Goal: Task Accomplishment & Management: Manage account settings

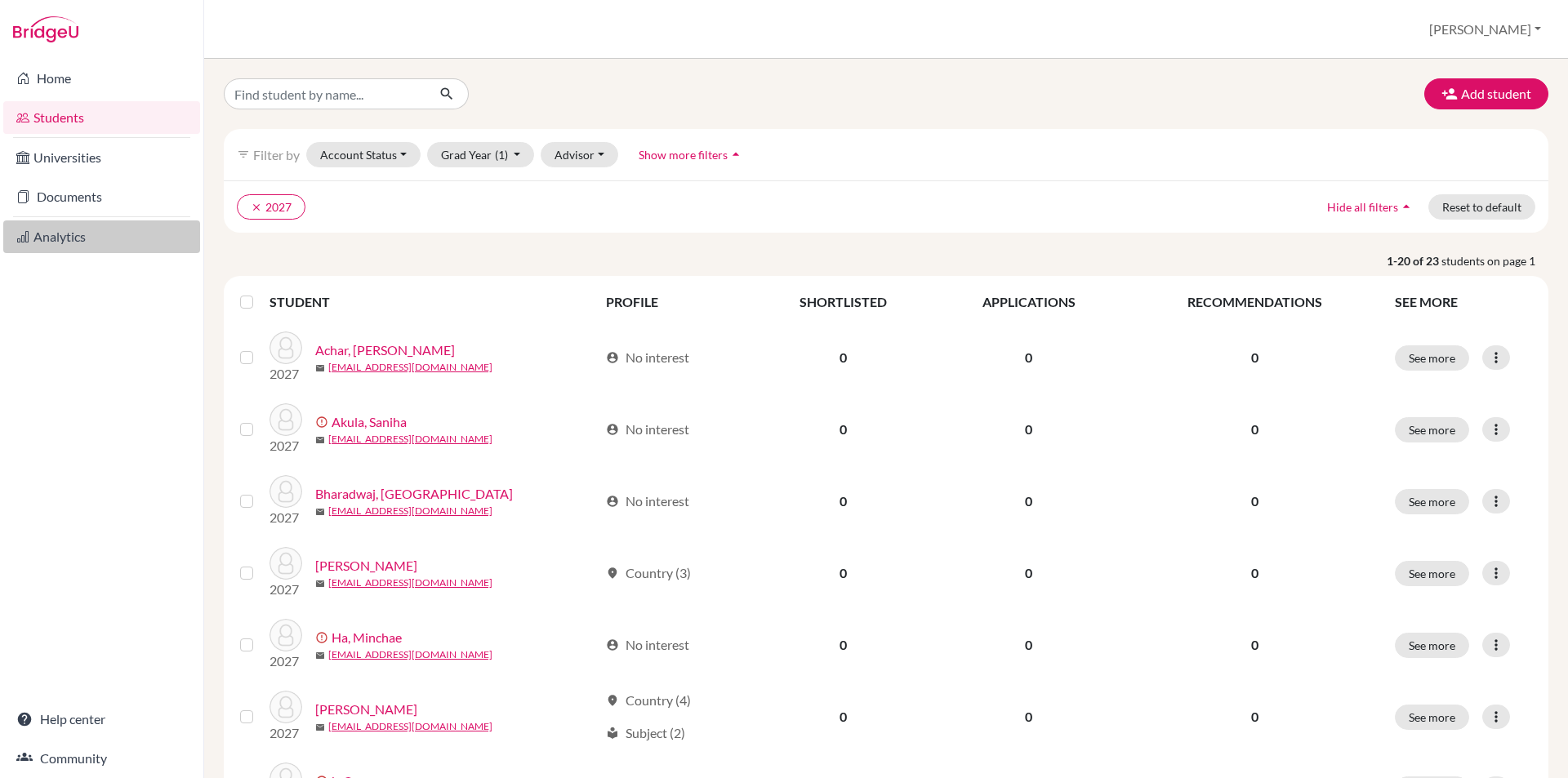
scroll to position [327, 0]
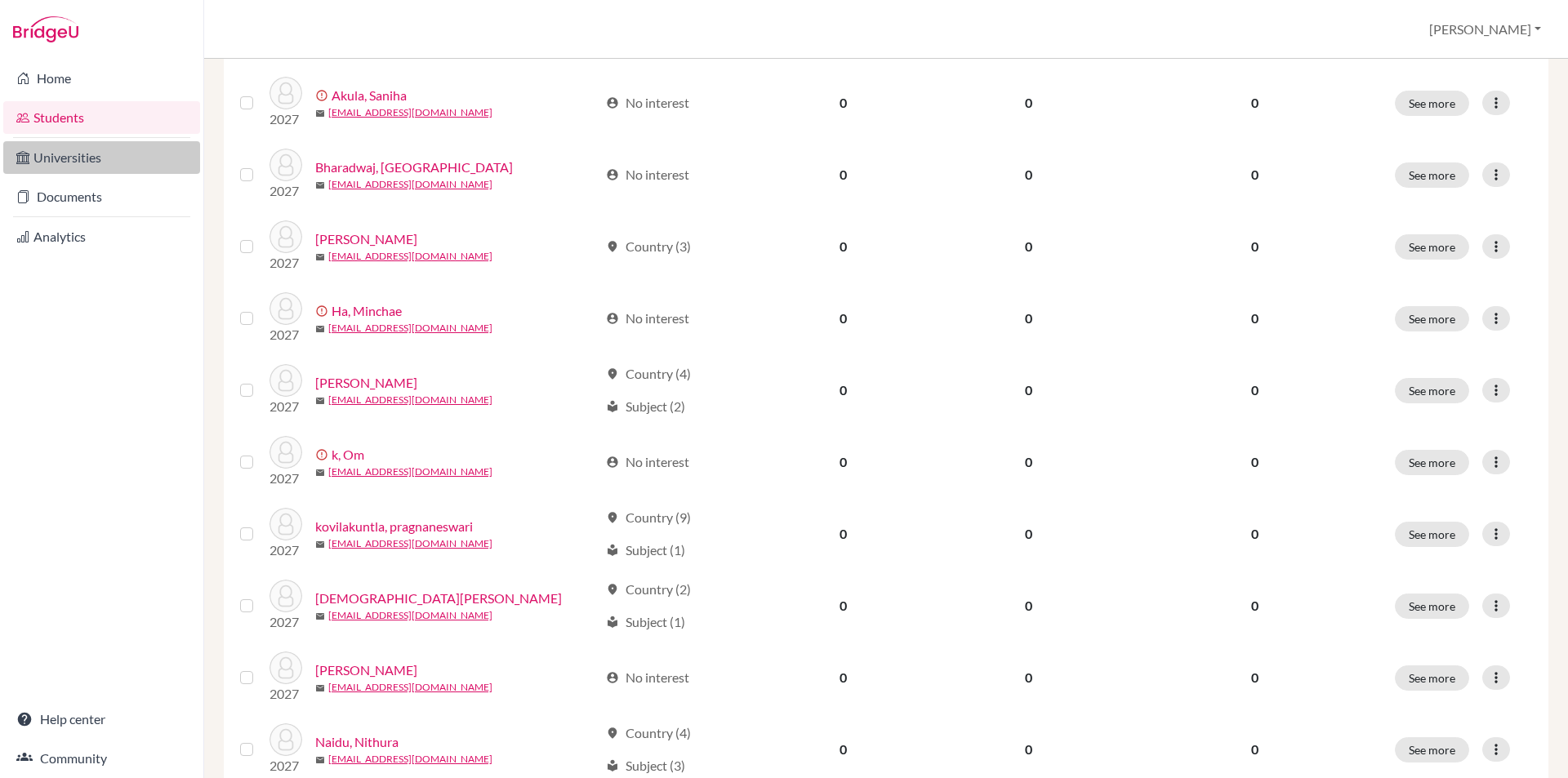
click at [80, 159] on link "Universities" at bounding box center [101, 157] width 197 height 33
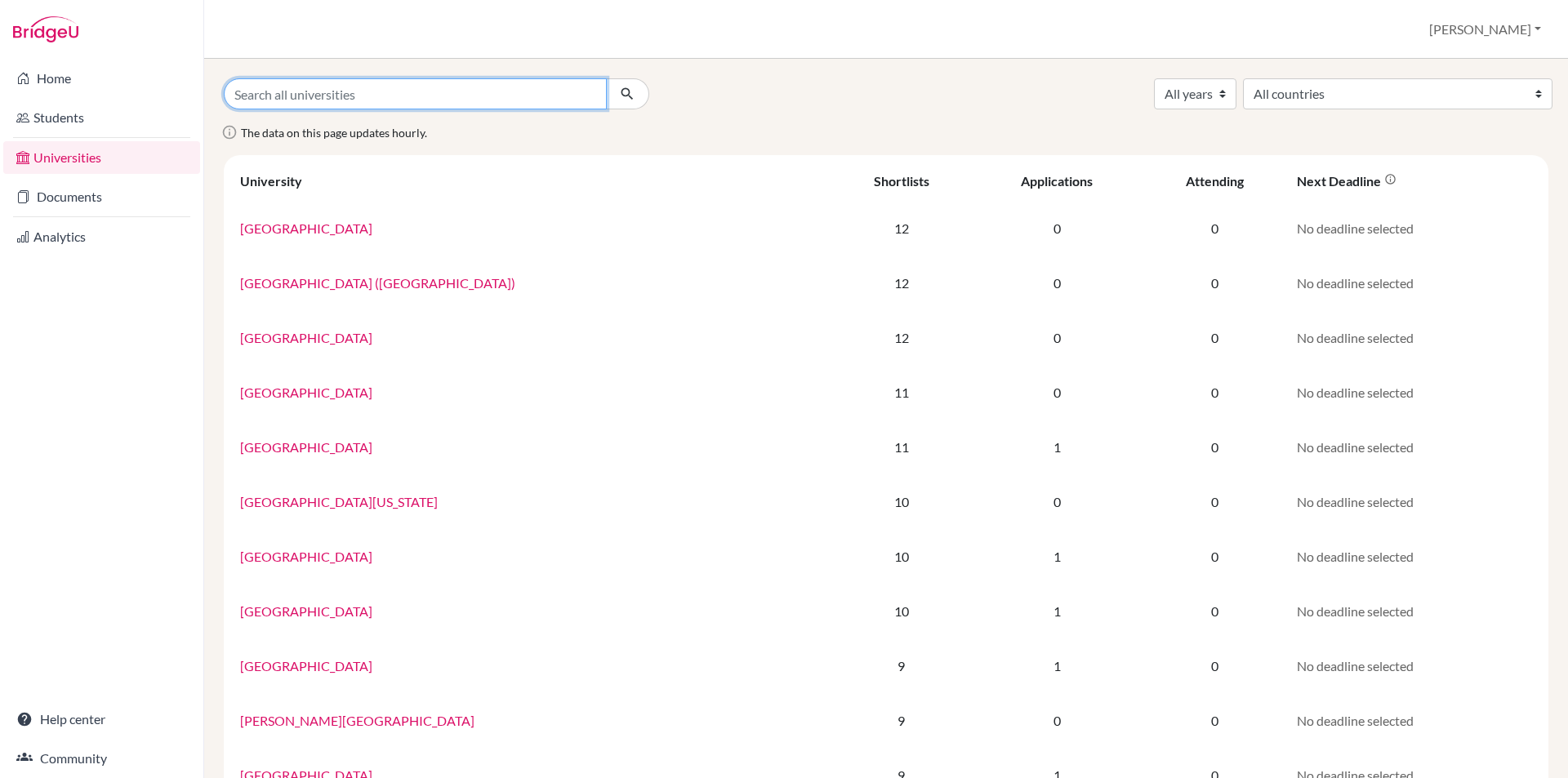
click at [369, 97] on input "Search all universities" at bounding box center [415, 94] width 383 height 31
type input "kings"
click at [622, 90] on icon "submit" at bounding box center [627, 94] width 16 height 16
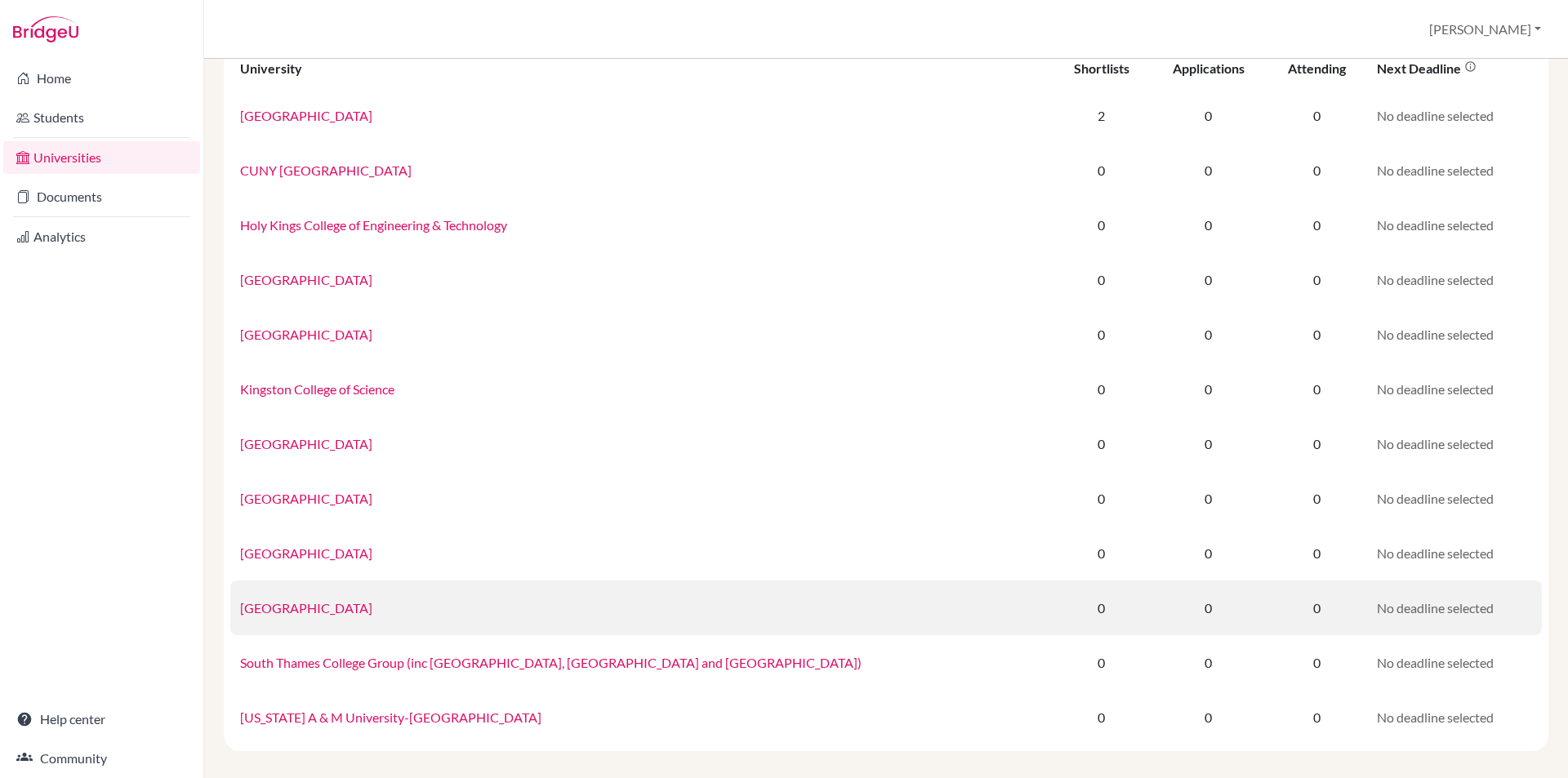
scroll to position [125, 0]
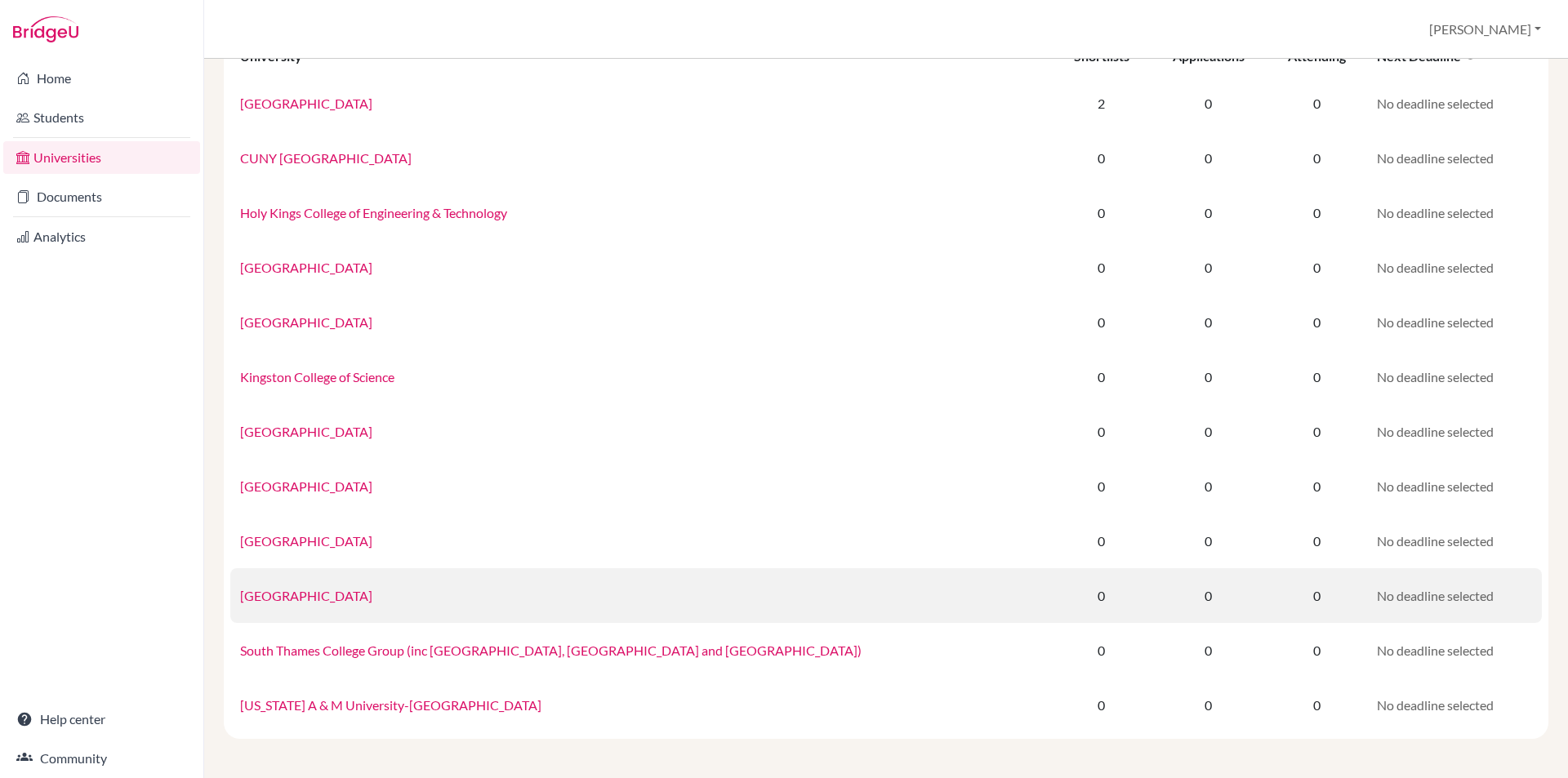
click at [329, 592] on link "[GEOGRAPHIC_DATA]" at bounding box center [305, 595] width 132 height 16
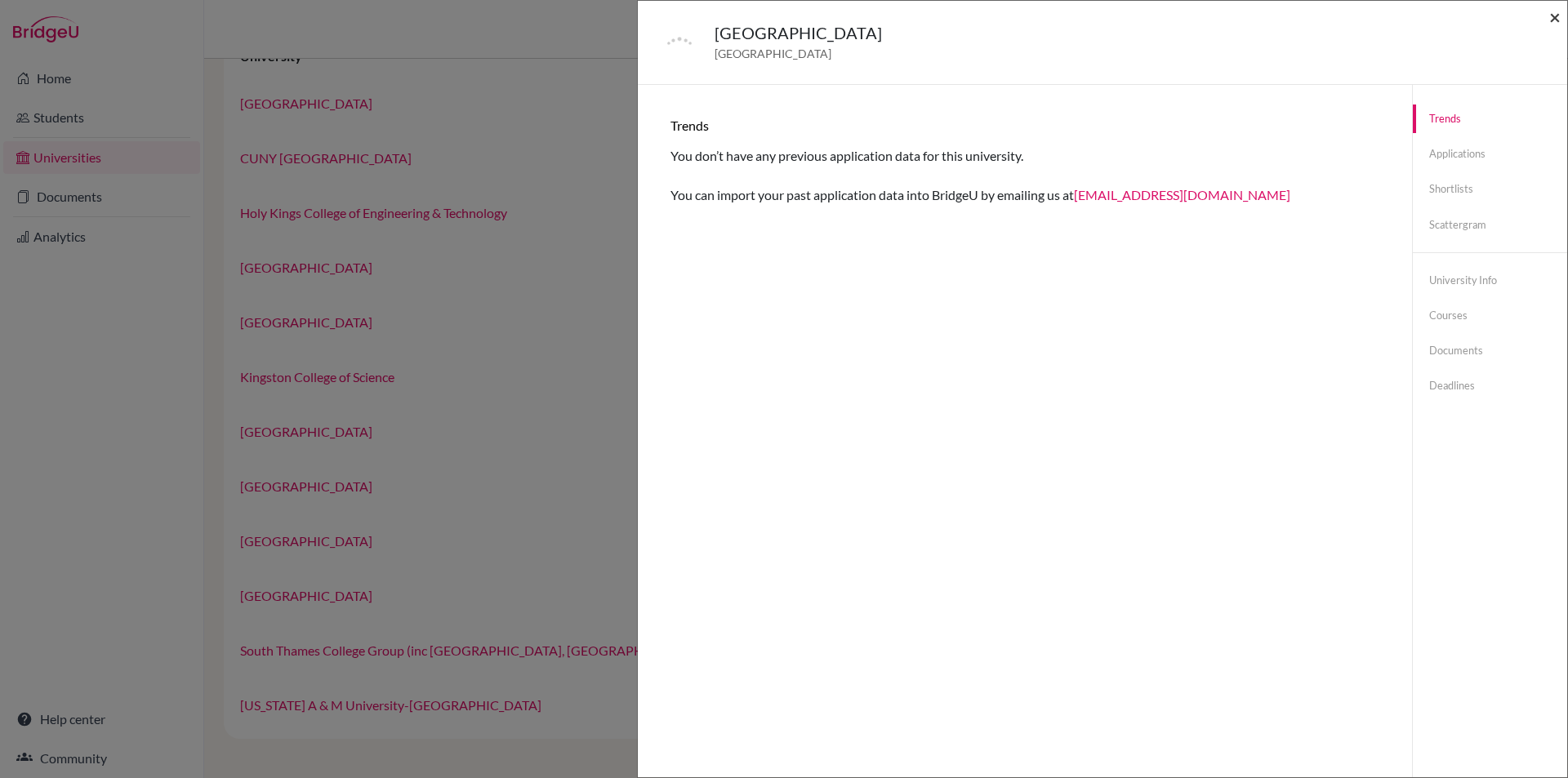
click at [1552, 19] on span "×" at bounding box center [1555, 16] width 11 height 23
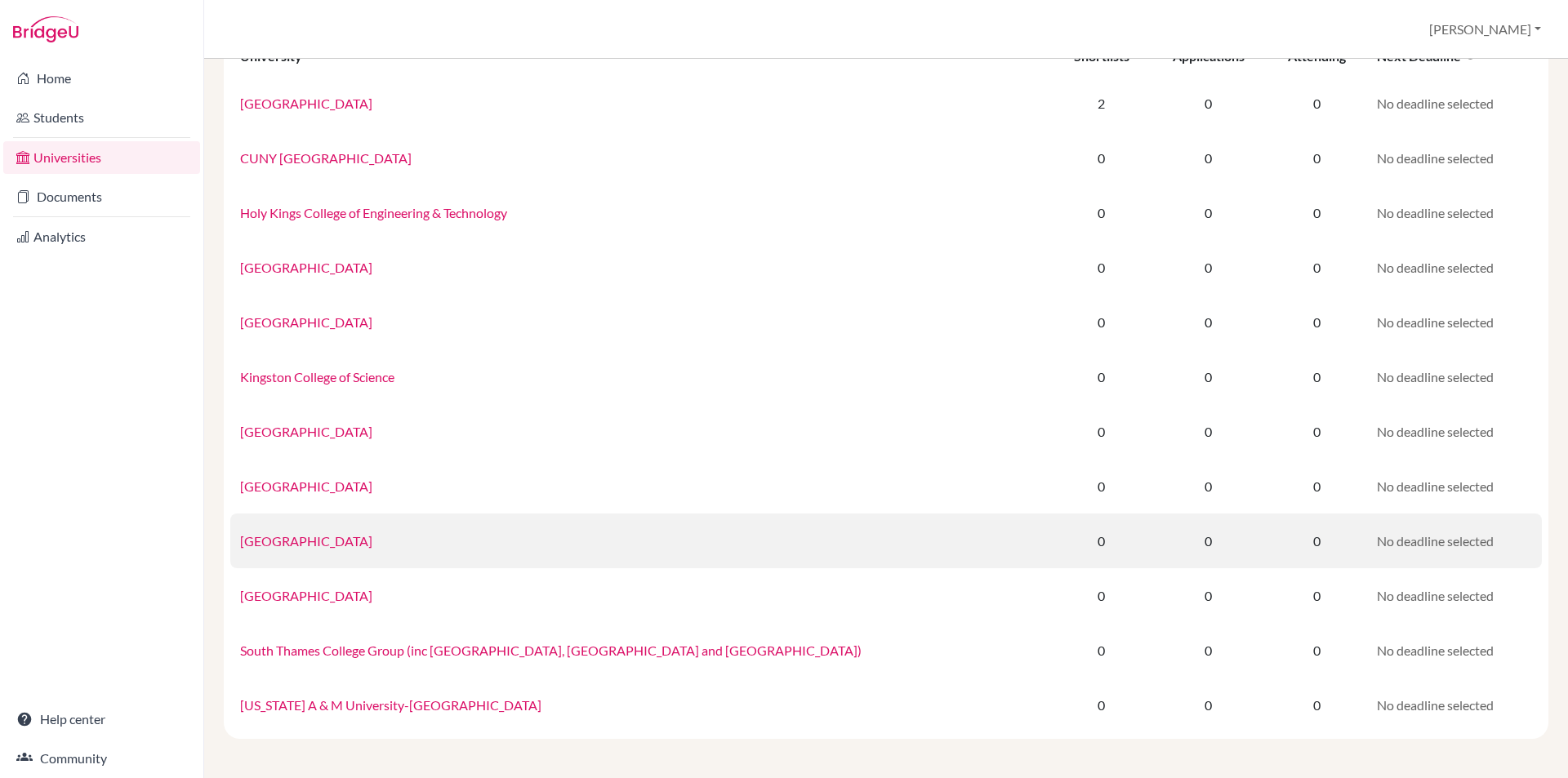
click at [308, 536] on link "[GEOGRAPHIC_DATA]" at bounding box center [305, 540] width 132 height 16
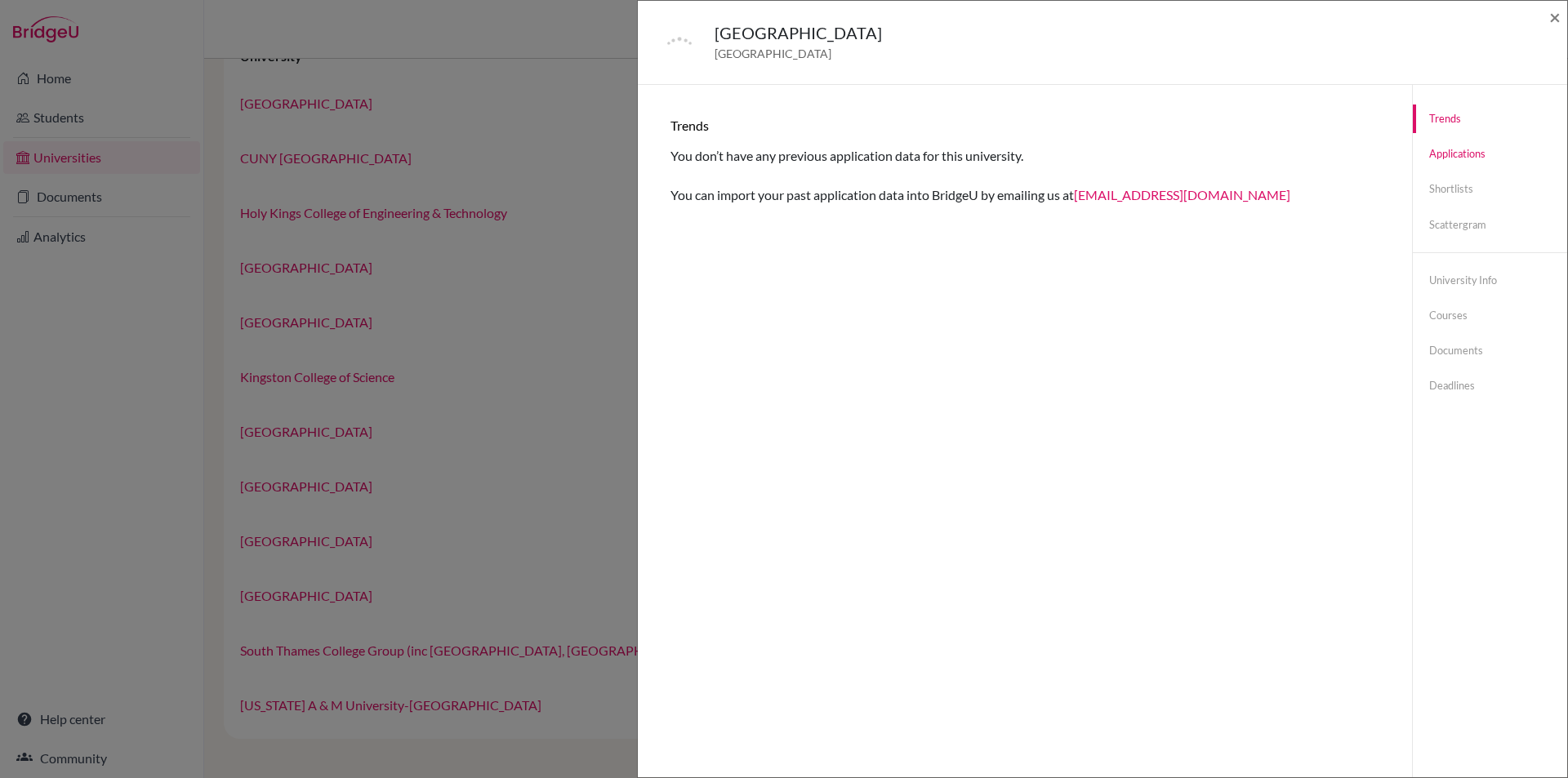
click at [1471, 147] on link "Applications" at bounding box center [1490, 154] width 155 height 29
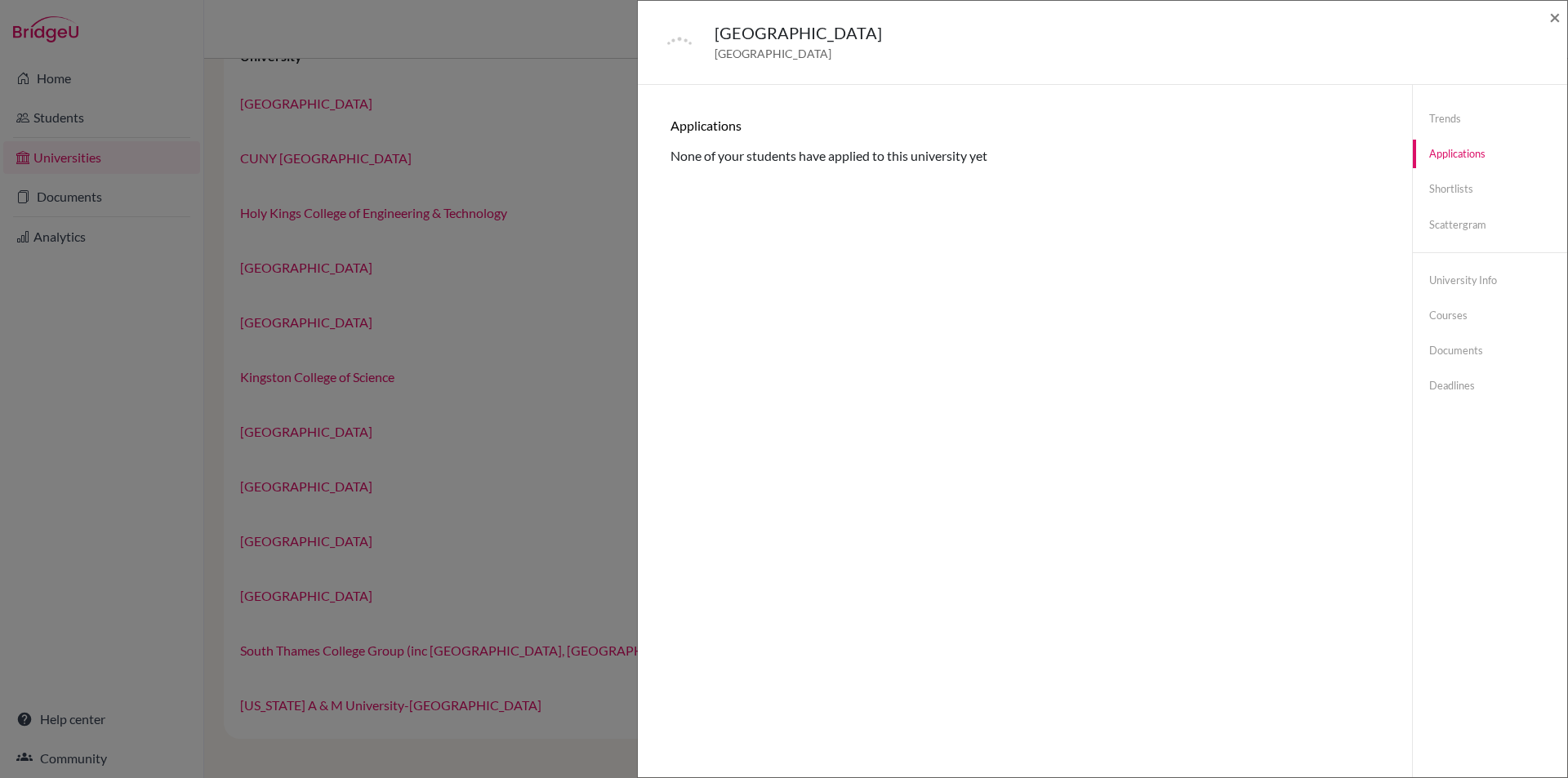
click at [538, 342] on div "Kings University College Ghana × Trends You don’t have any previous application…" at bounding box center [784, 389] width 1568 height 778
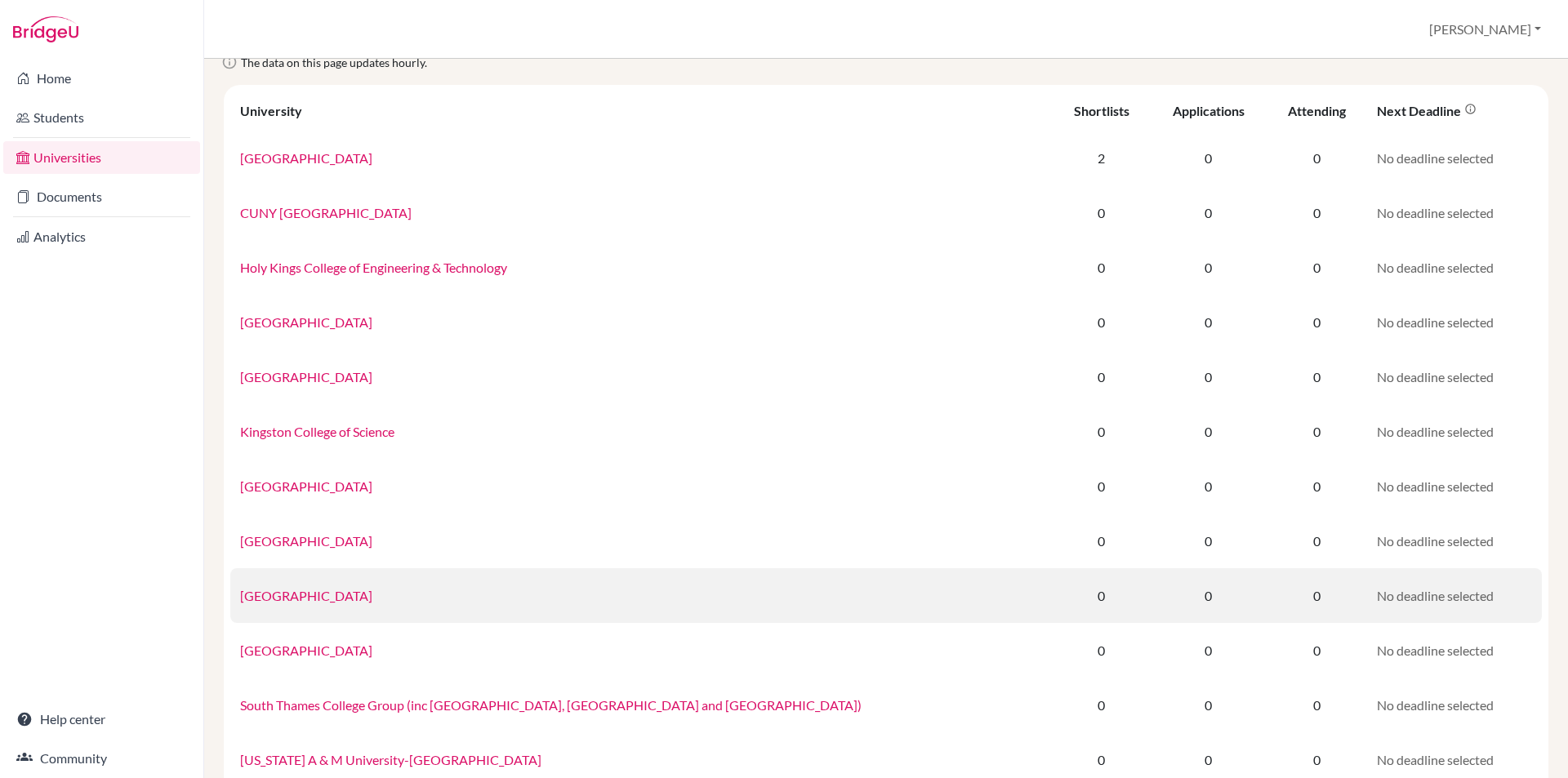
scroll to position [0, 0]
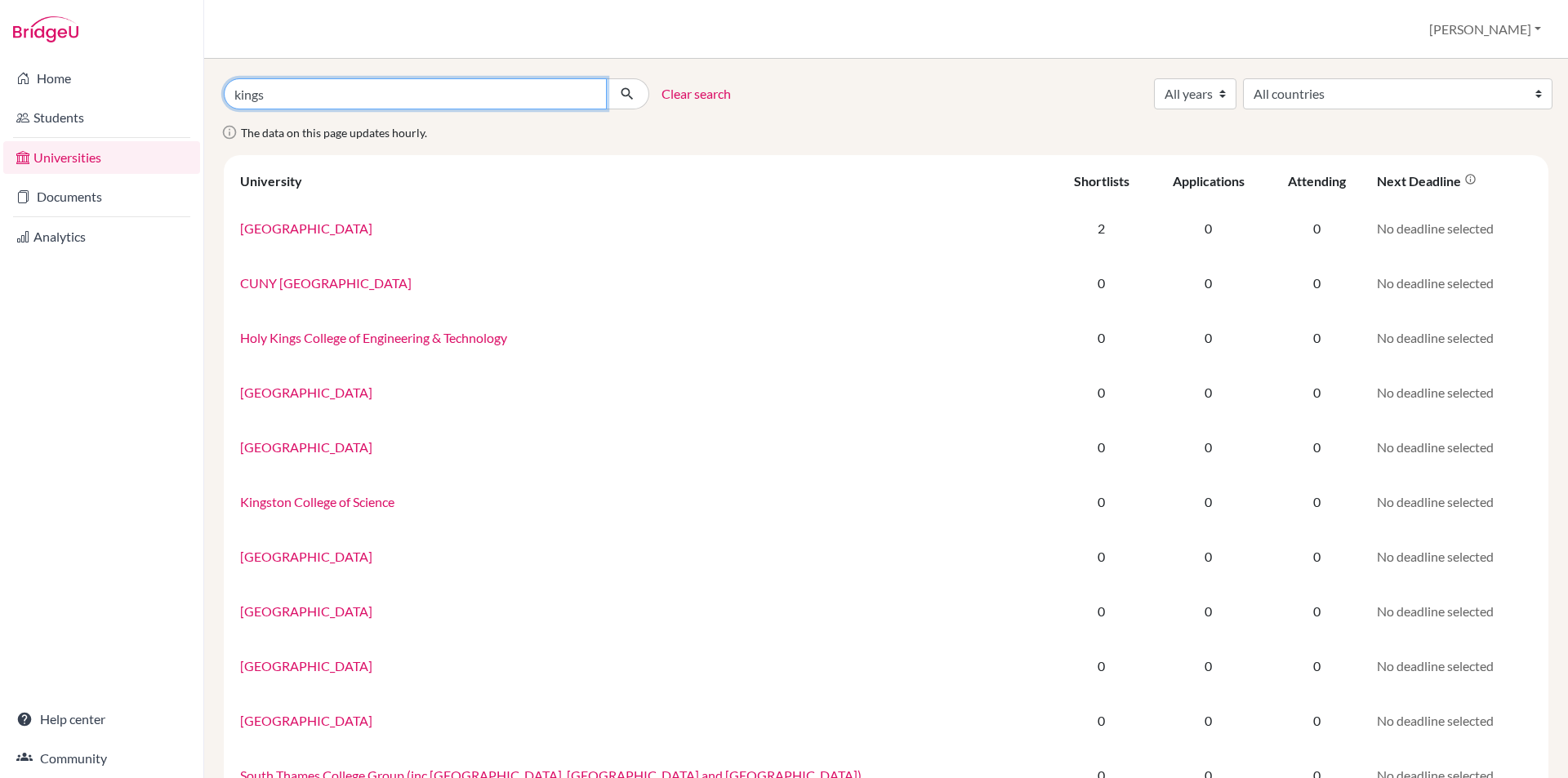
click at [305, 93] on input "kings" at bounding box center [415, 94] width 383 height 31
click at [583, 88] on input "kings" at bounding box center [415, 94] width 383 height 31
click at [584, 95] on input "kings" at bounding box center [415, 94] width 383 height 31
type input "aberdeen"
click at [606, 79] on button "submit" at bounding box center [628, 94] width 43 height 31
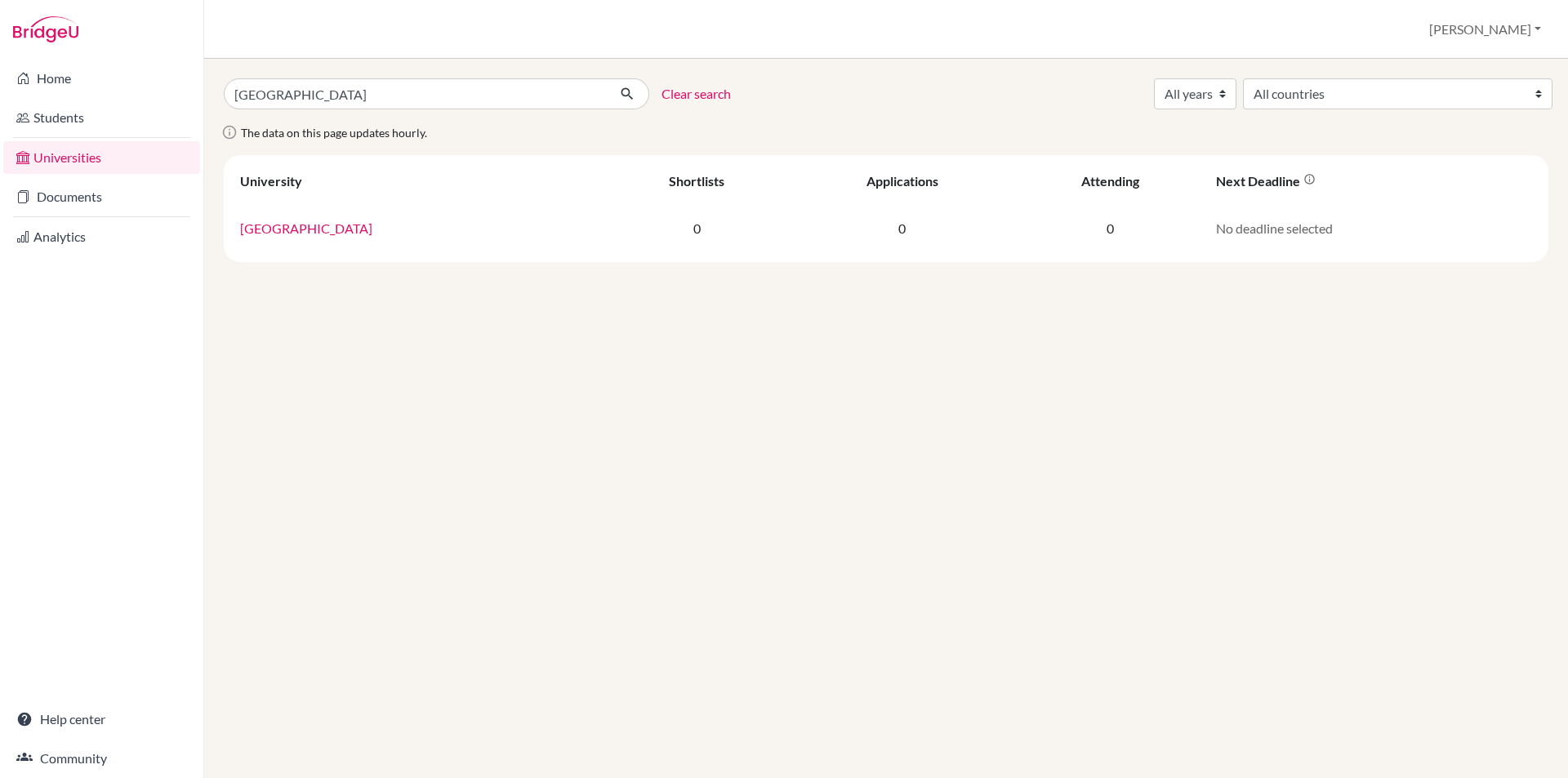
click at [276, 227] on link "University of Aberdeen" at bounding box center [305, 228] width 132 height 16
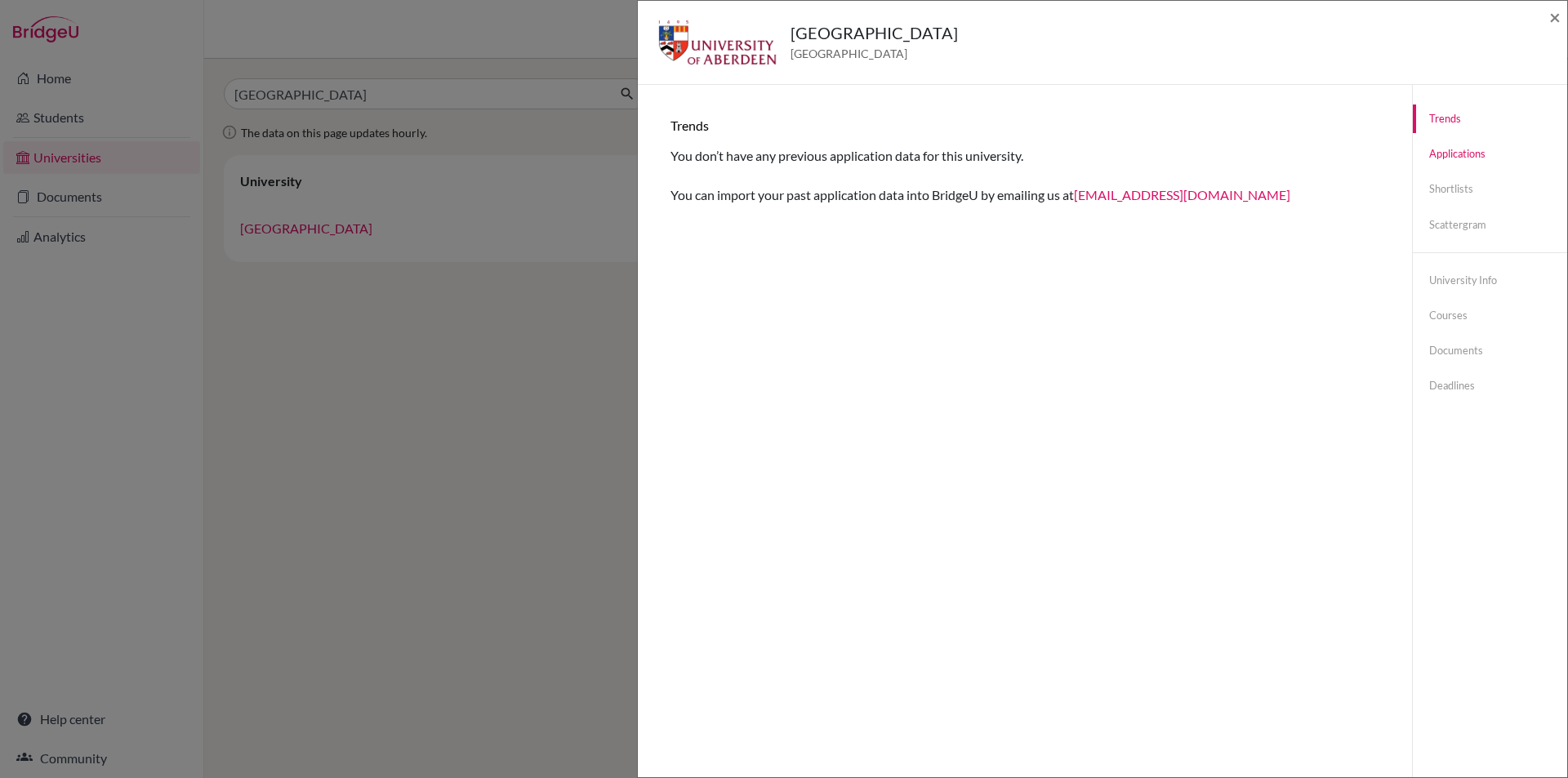
click at [1447, 160] on link "Applications" at bounding box center [1490, 154] width 155 height 29
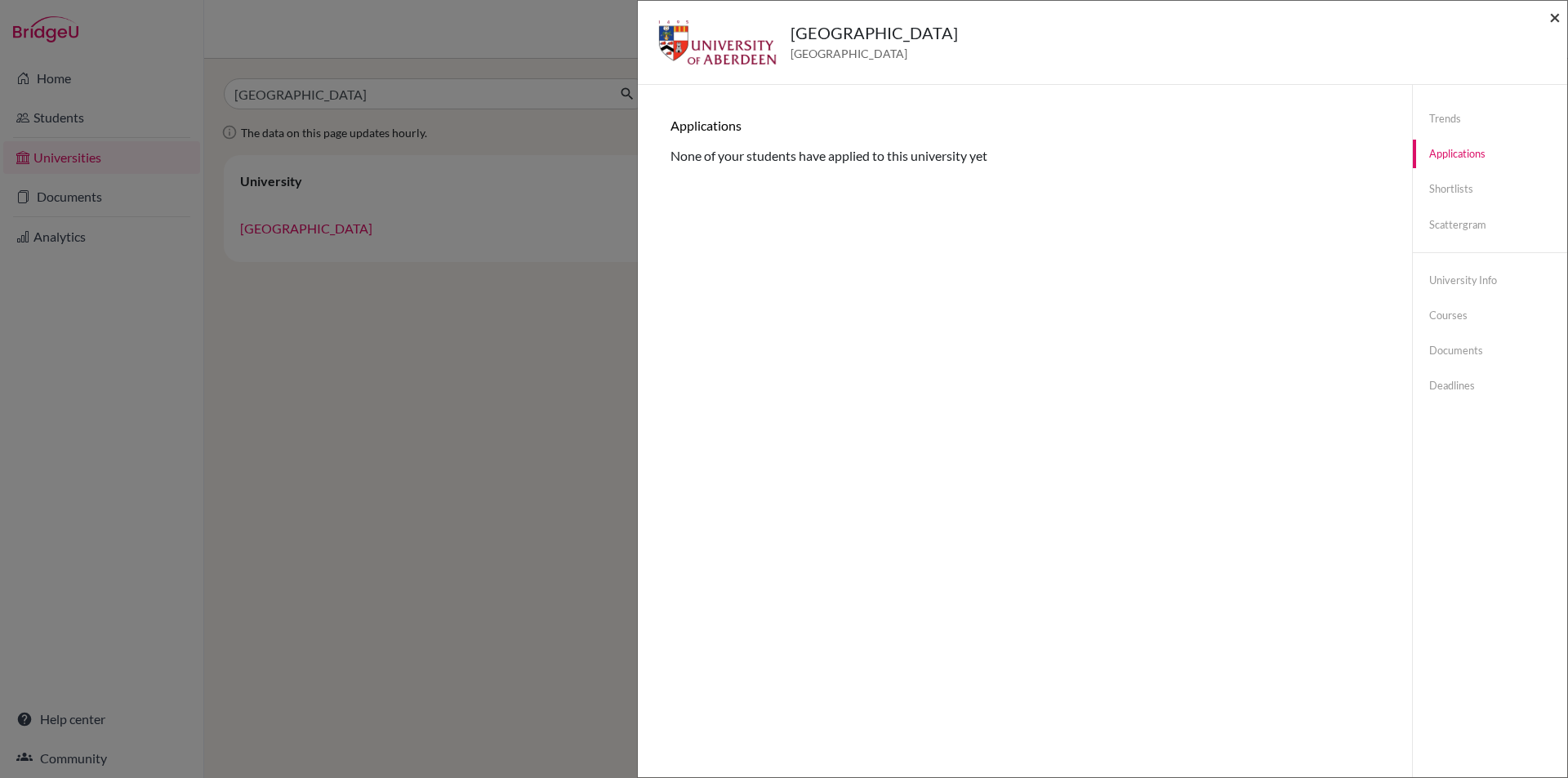
click at [1553, 22] on span "×" at bounding box center [1555, 16] width 11 height 23
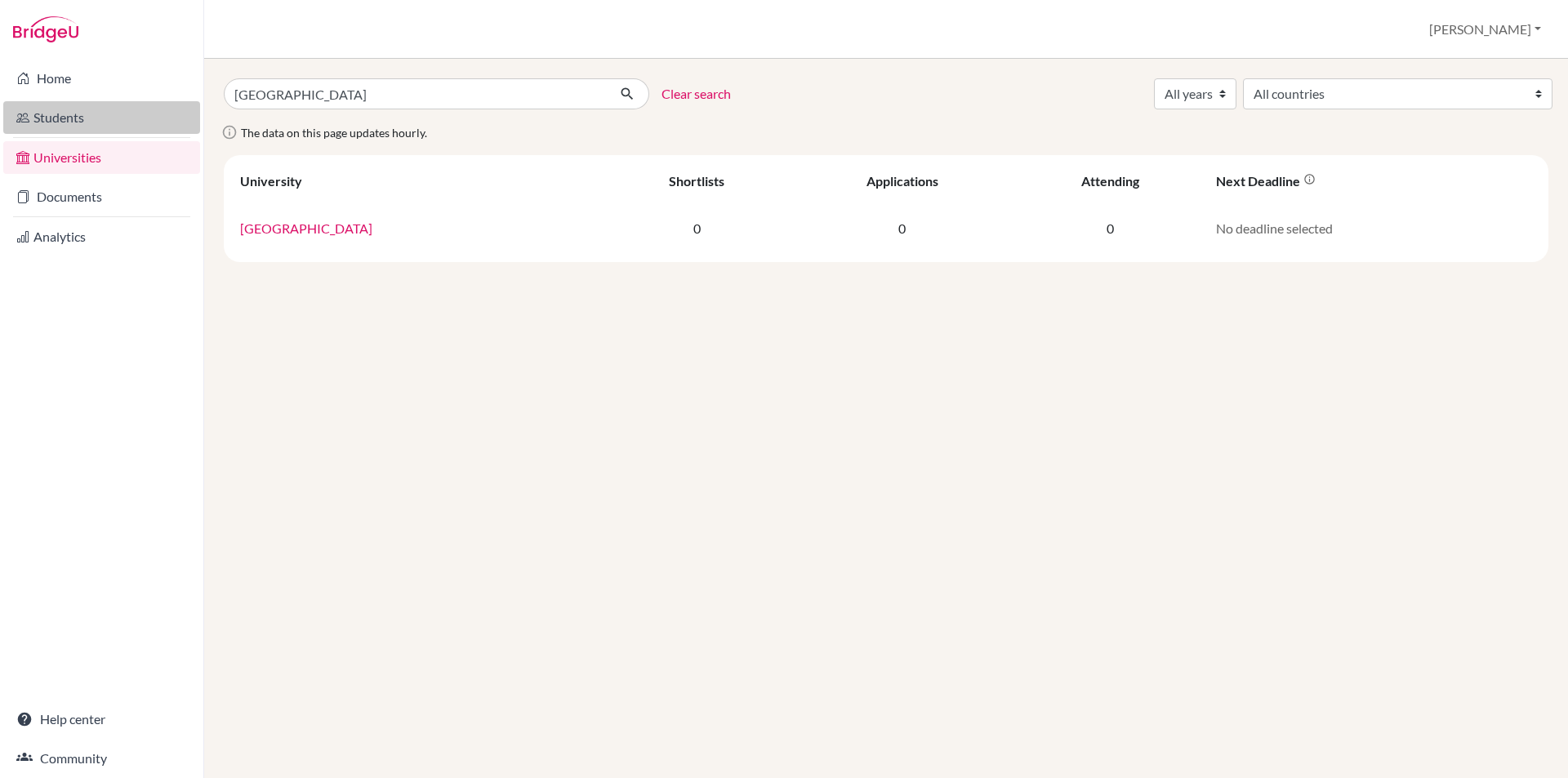
click at [72, 124] on link "Students" at bounding box center [101, 117] width 197 height 33
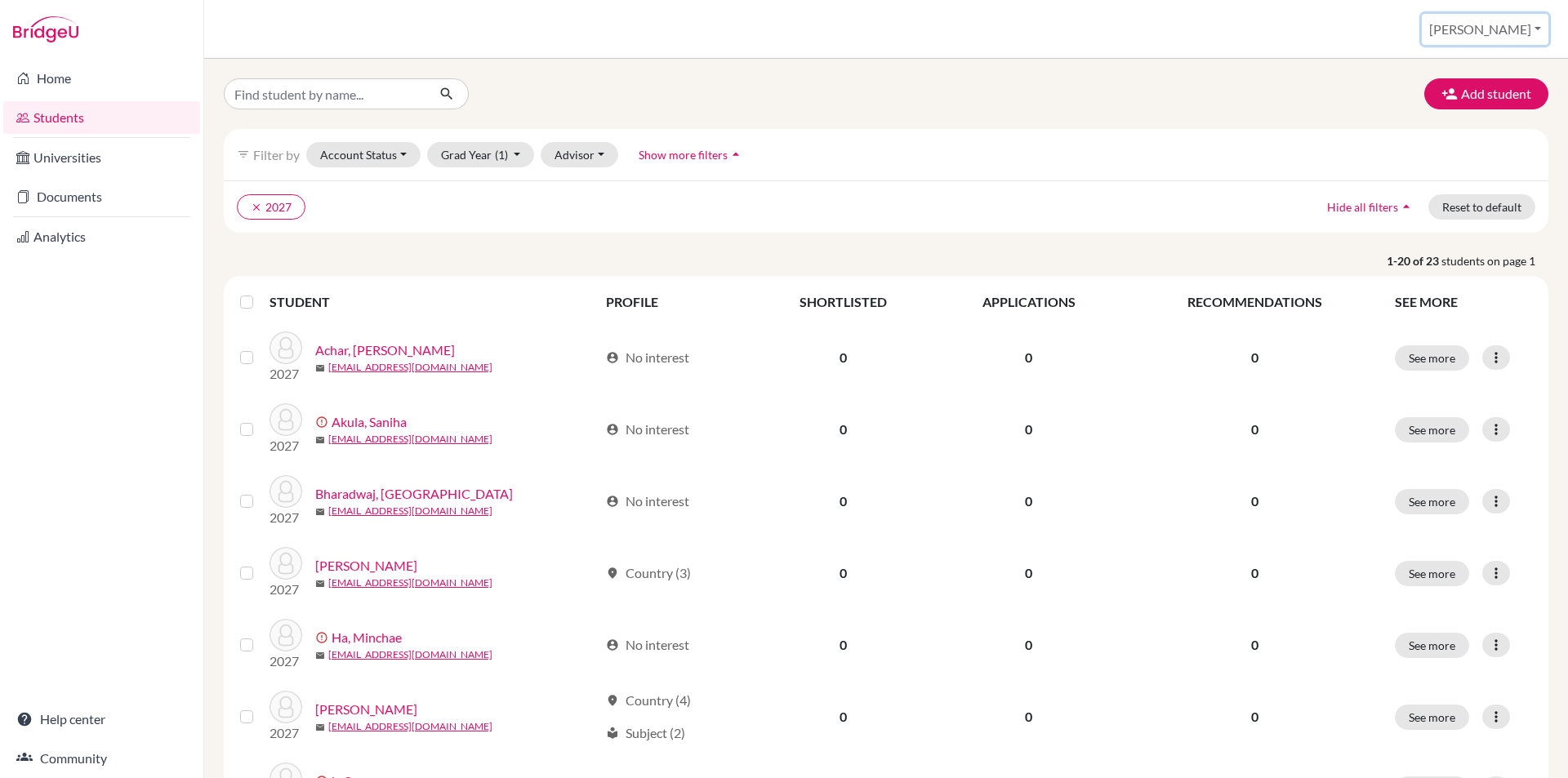
click at [1509, 37] on button "[PERSON_NAME]" at bounding box center [1485, 29] width 126 height 31
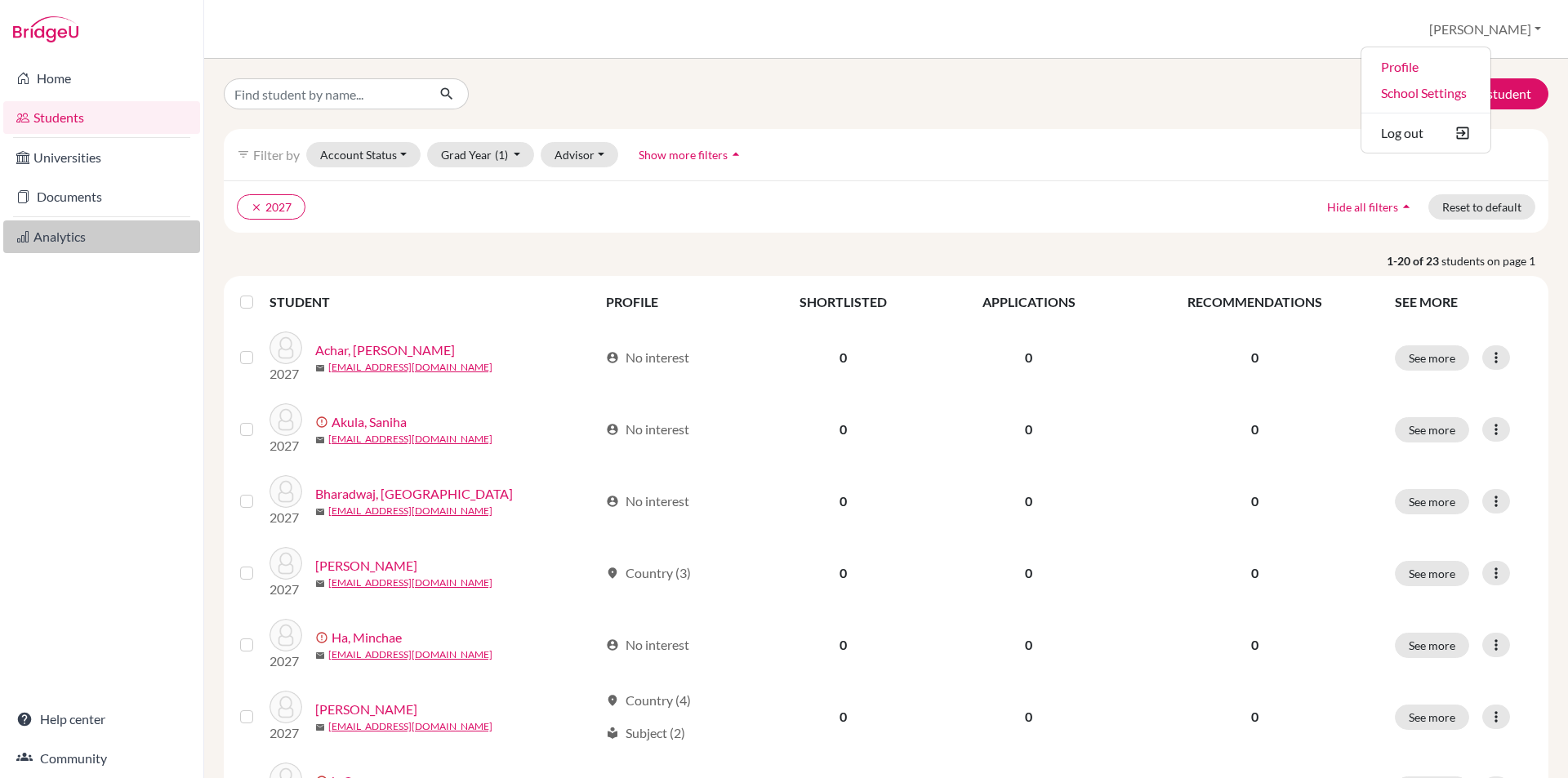
click at [52, 232] on link "Analytics" at bounding box center [101, 236] width 197 height 33
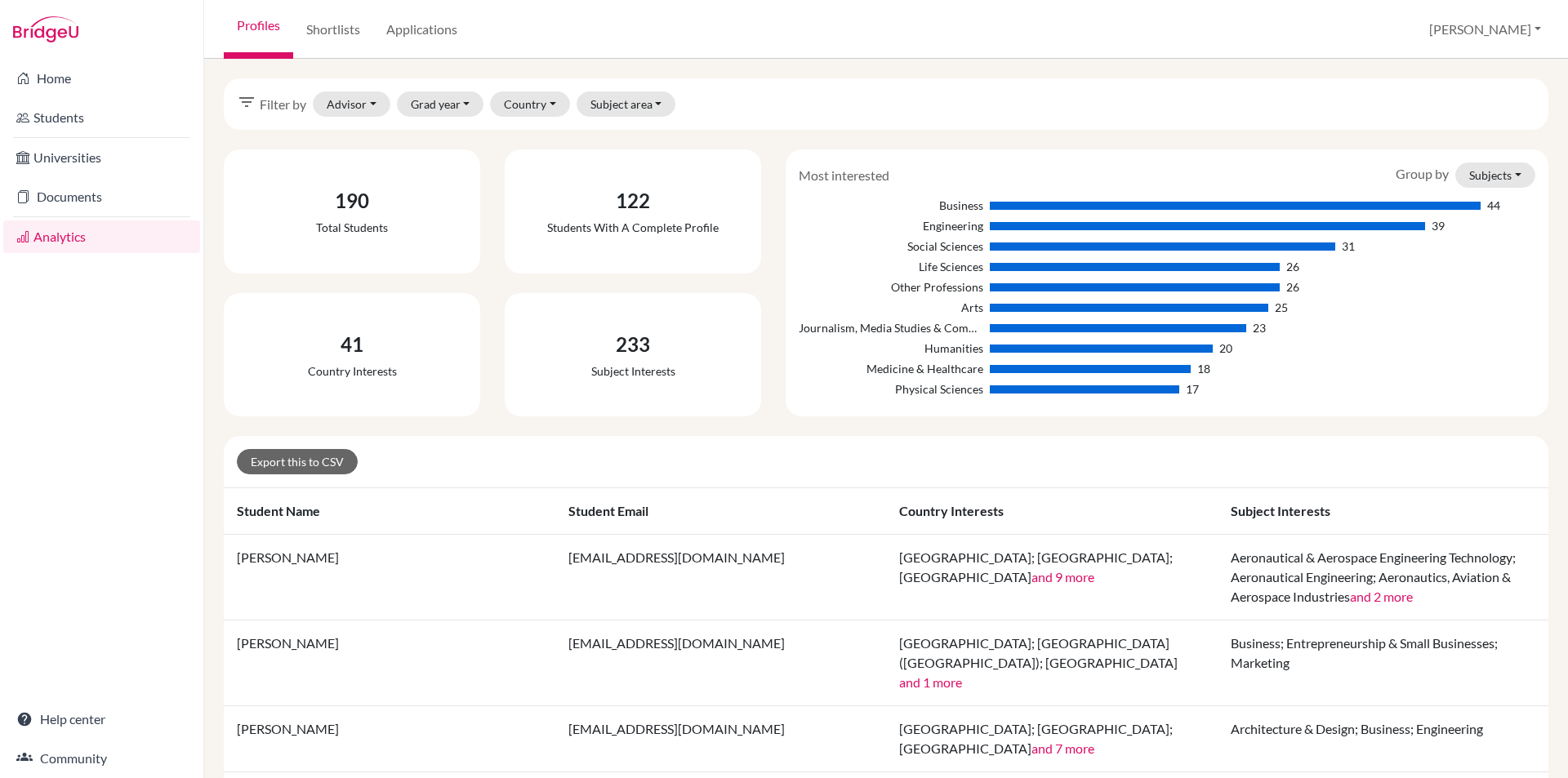
click at [69, 200] on link "Documents" at bounding box center [101, 197] width 197 height 33
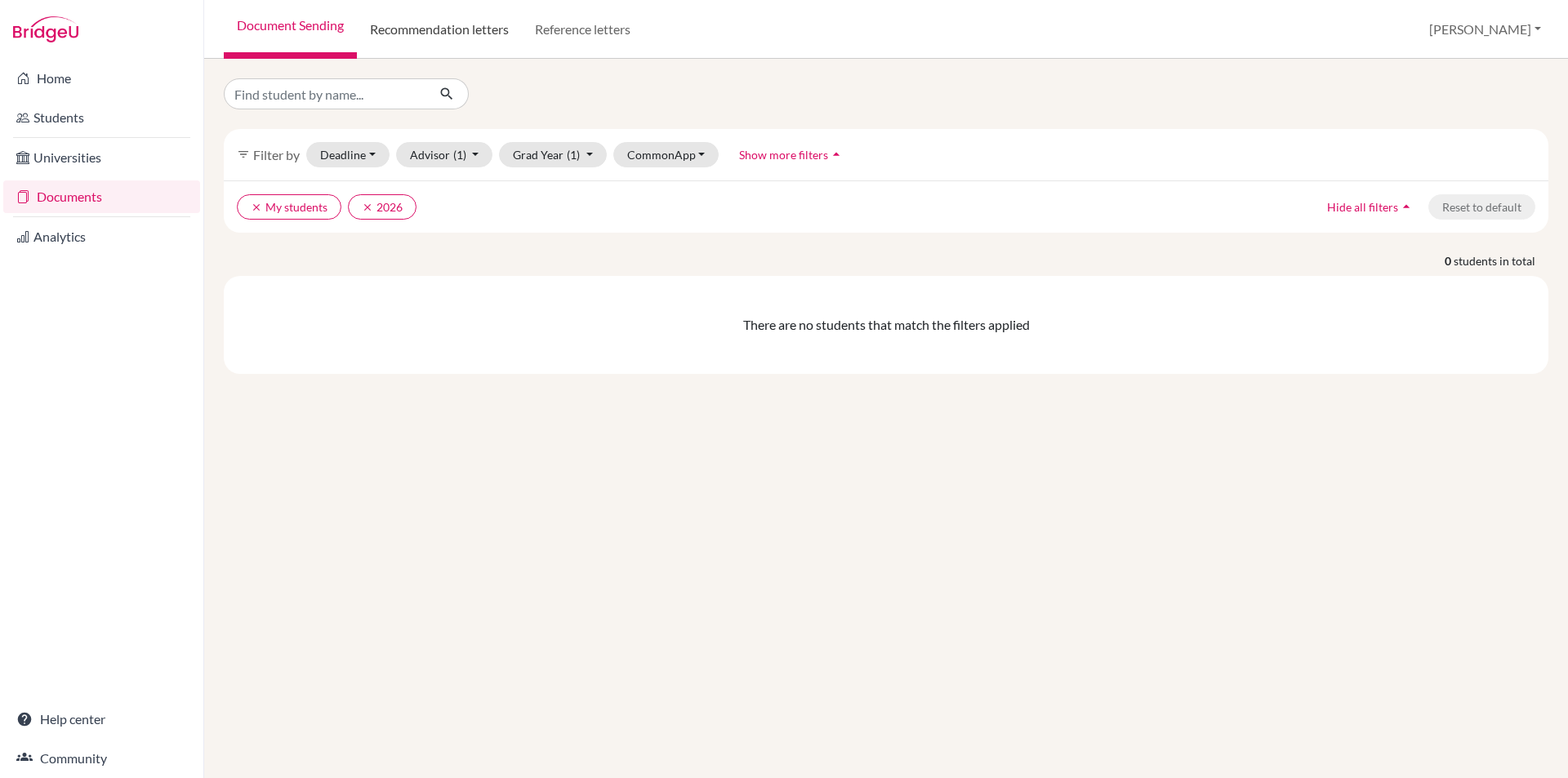
click at [511, 38] on link "Recommendation letters" at bounding box center [439, 29] width 165 height 59
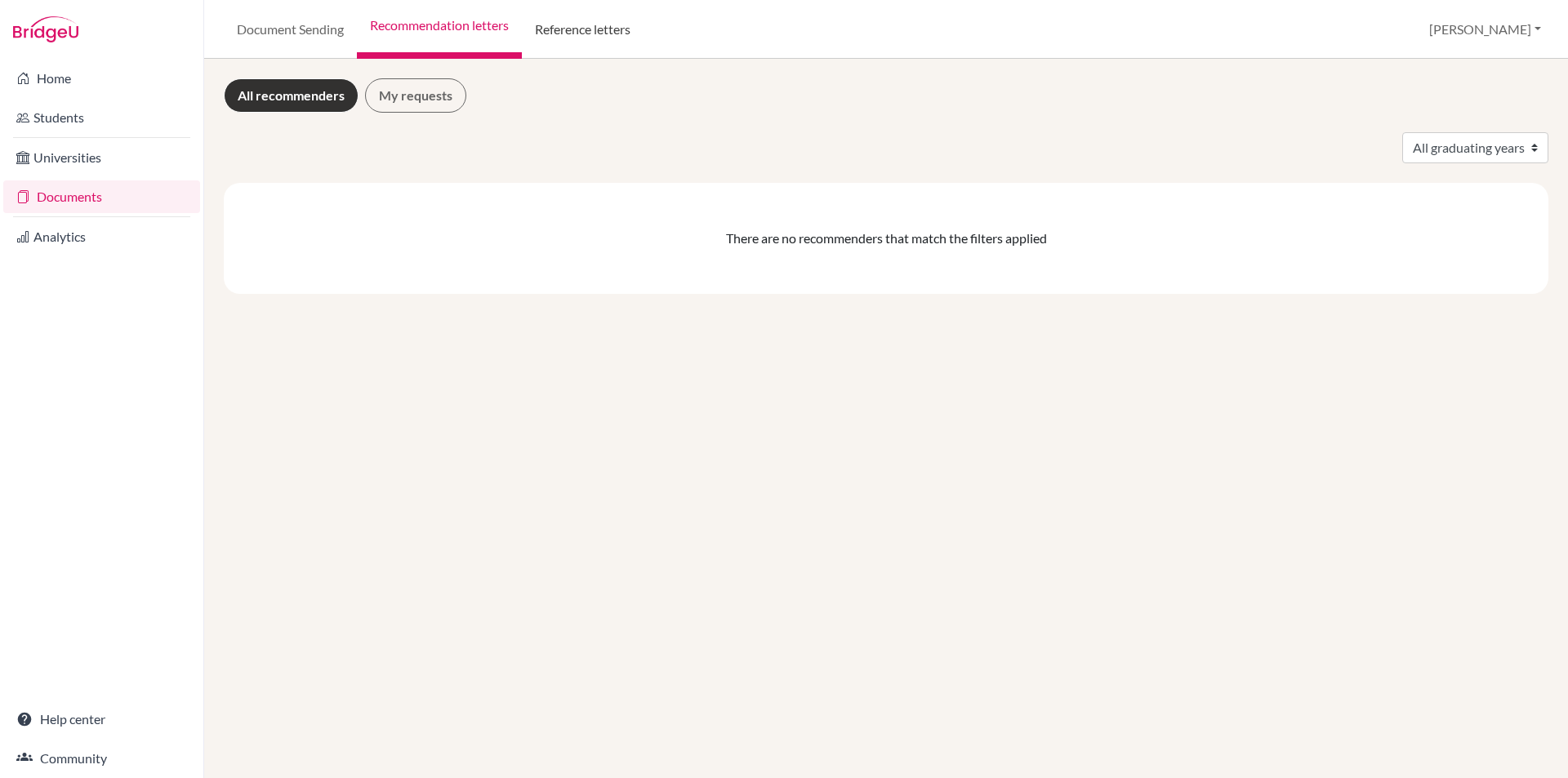
click at [564, 40] on link "Reference letters" at bounding box center [583, 29] width 122 height 59
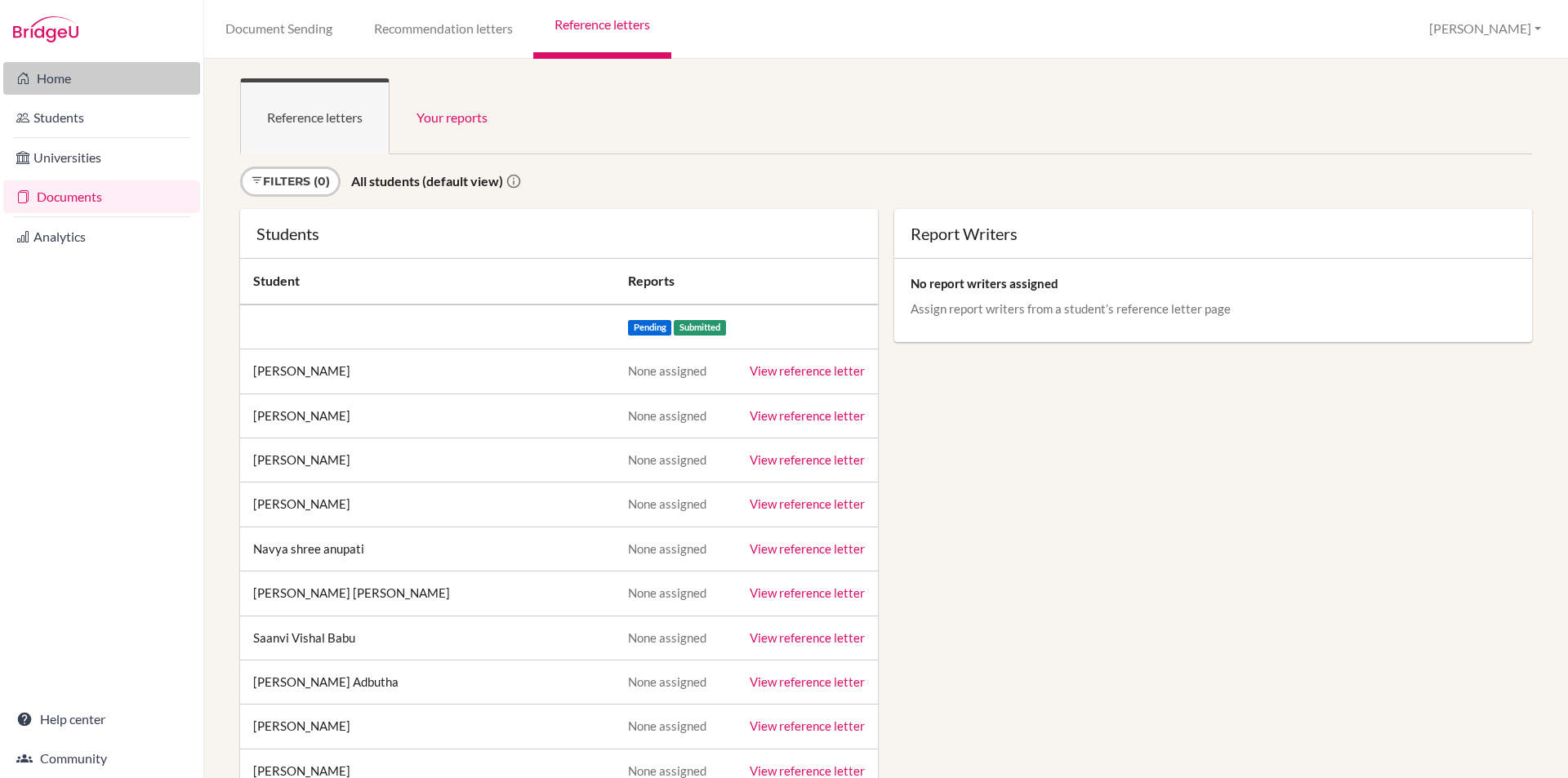
click at [96, 78] on link "Home" at bounding box center [101, 78] width 197 height 33
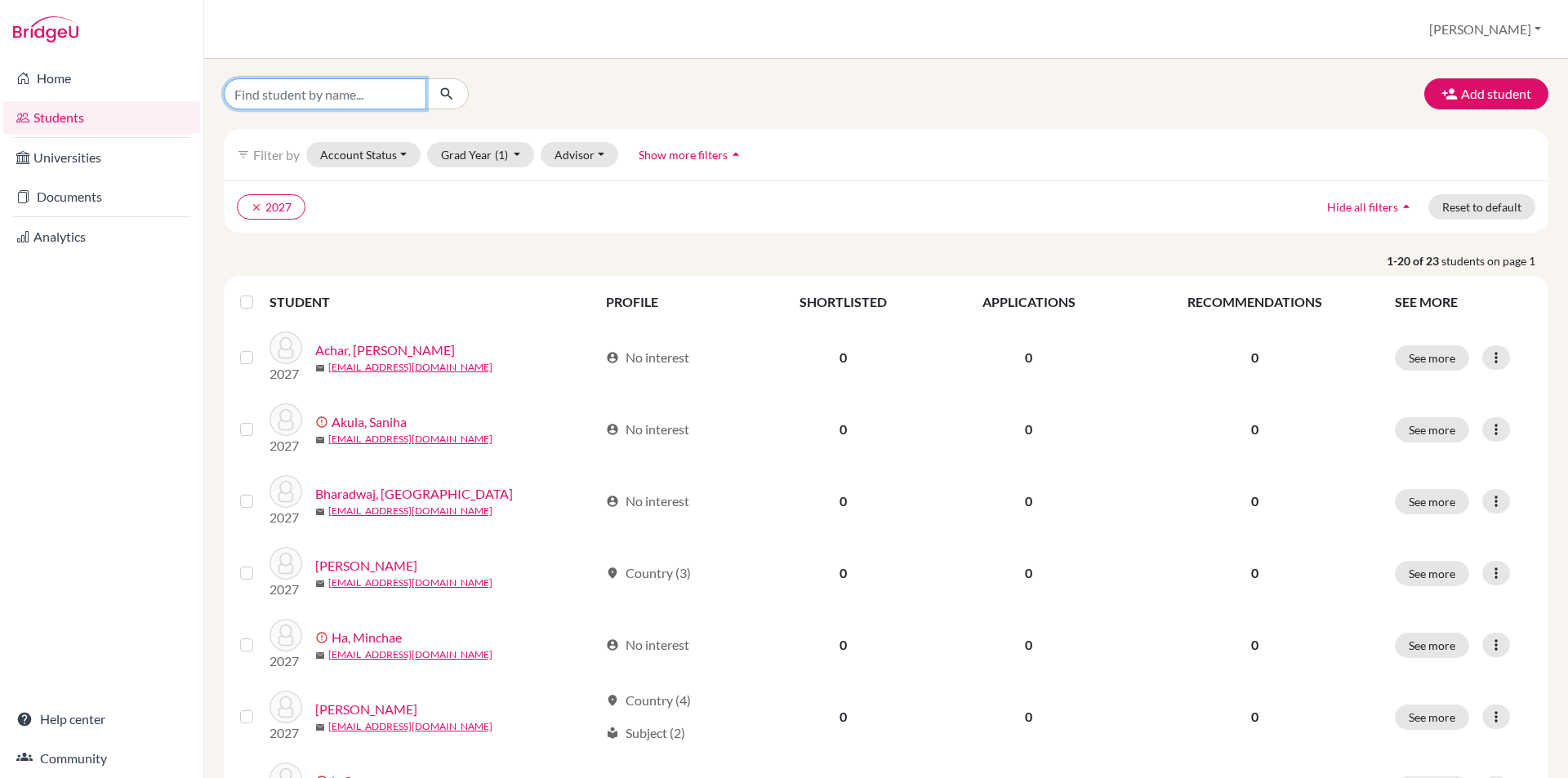
click at [282, 95] on input "Find student by name..." at bounding box center [325, 94] width 202 height 31
type input "bhagat"
click button "submit" at bounding box center [447, 94] width 43 height 31
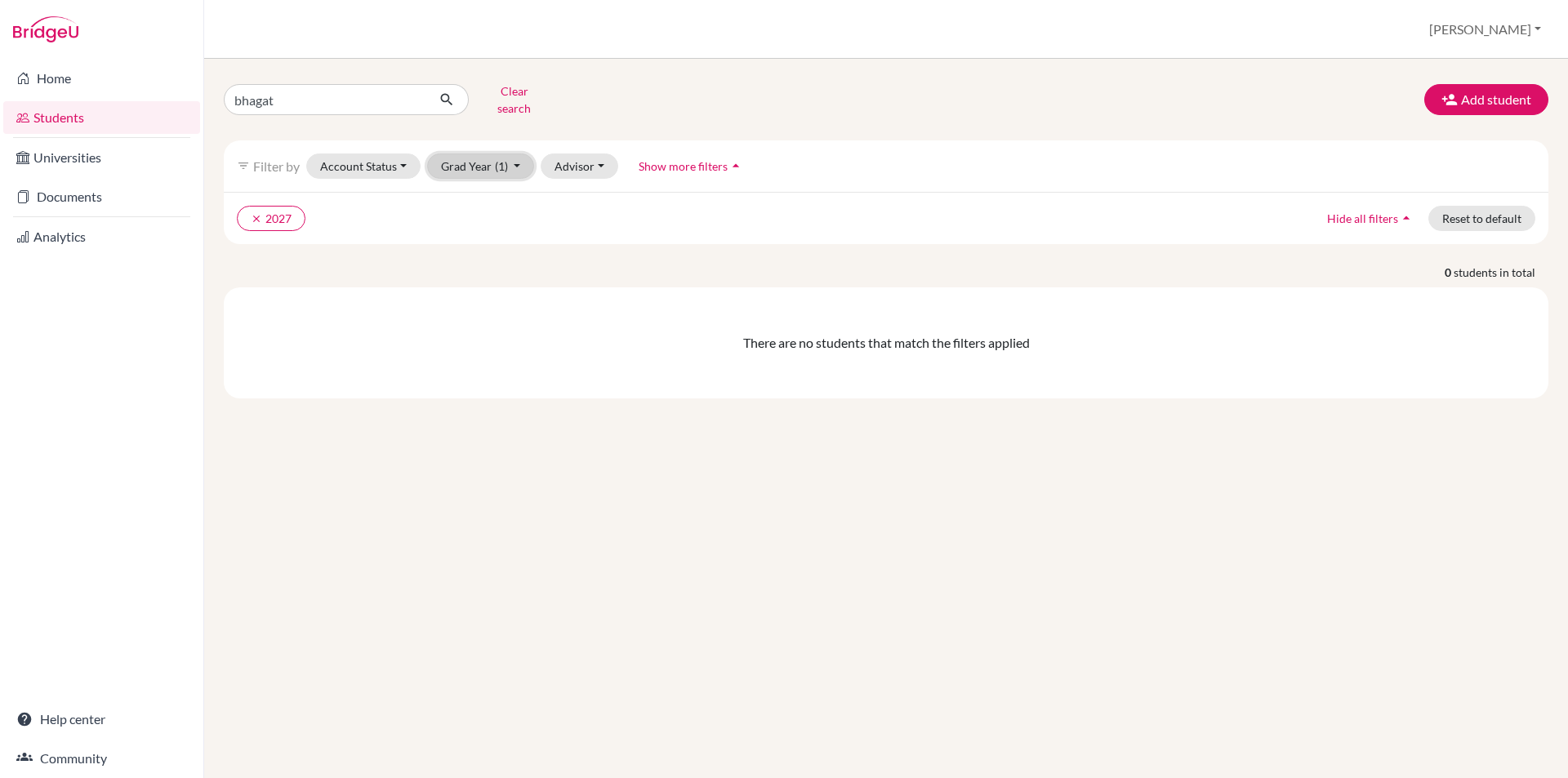
click at [510, 160] on button "Grad Year (1)" at bounding box center [481, 166] width 108 height 25
click at [481, 240] on button "2025" at bounding box center [476, 253] width 96 height 26
click at [323, 98] on input "bhagat" at bounding box center [325, 99] width 202 height 31
click at [240, 206] on button "clear 2027" at bounding box center [271, 218] width 68 height 25
click at [448, 99] on icon "submit" at bounding box center [446, 99] width 16 height 16
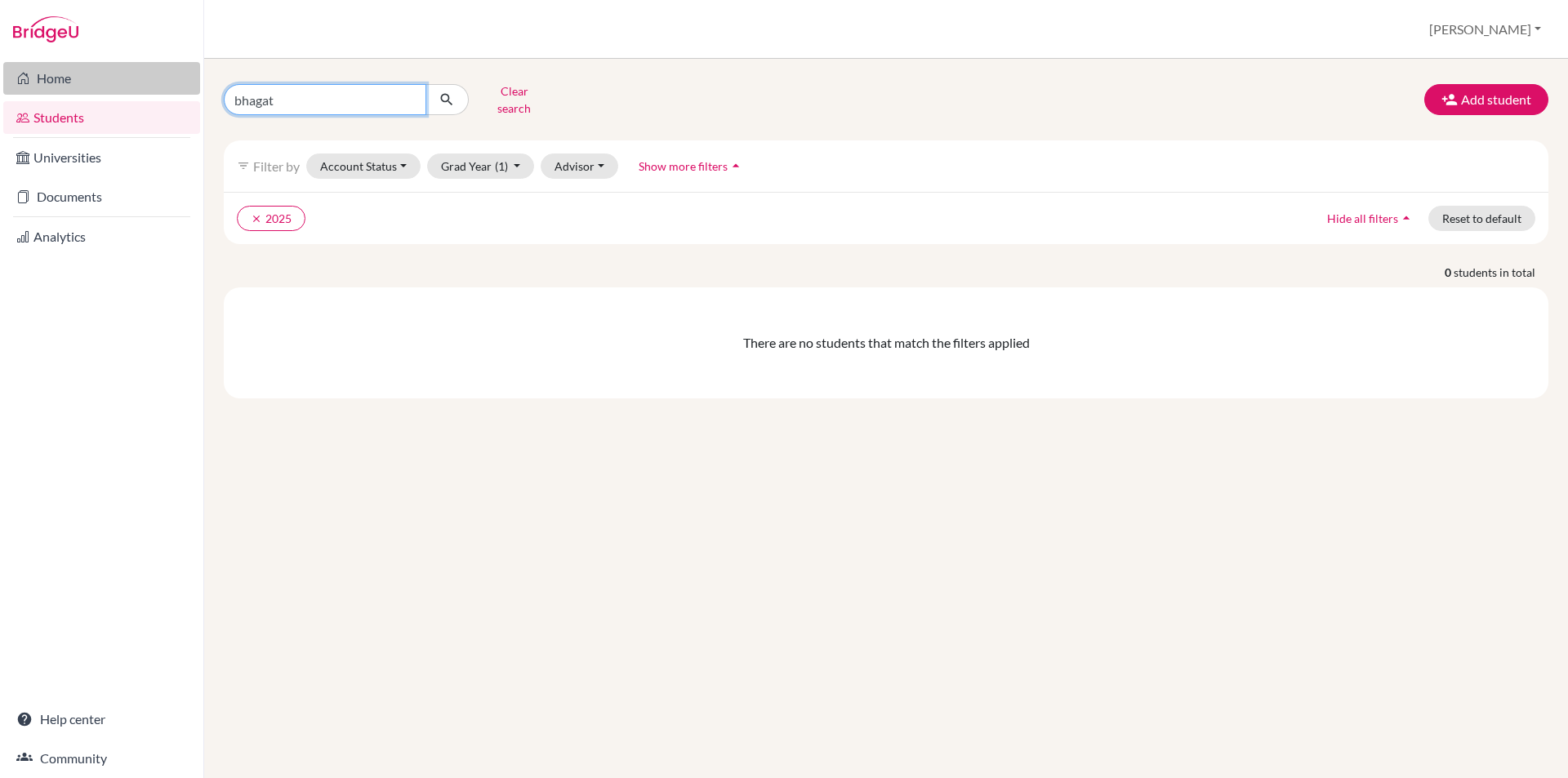
drag, startPoint x: 331, startPoint y: 99, endPoint x: 183, endPoint y: 93, distance: 148.1
click at [183, 93] on div "Home Students Universities Documents Analytics Help center Community Students o…" at bounding box center [784, 389] width 1568 height 778
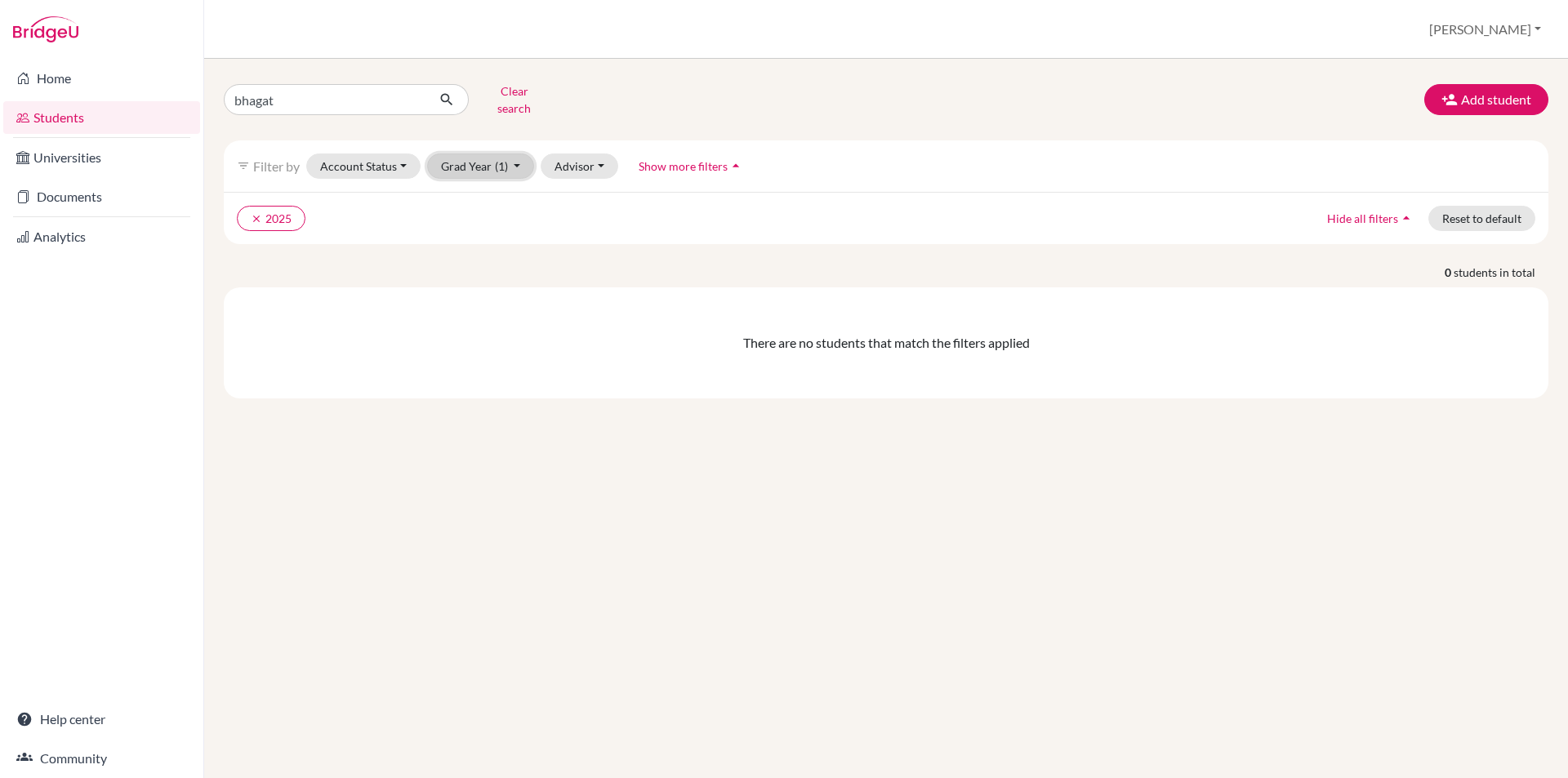
click at [525, 154] on button "Grad Year (1)" at bounding box center [481, 166] width 108 height 25
click at [490, 245] on icon "done" at bounding box center [496, 253] width 16 height 16
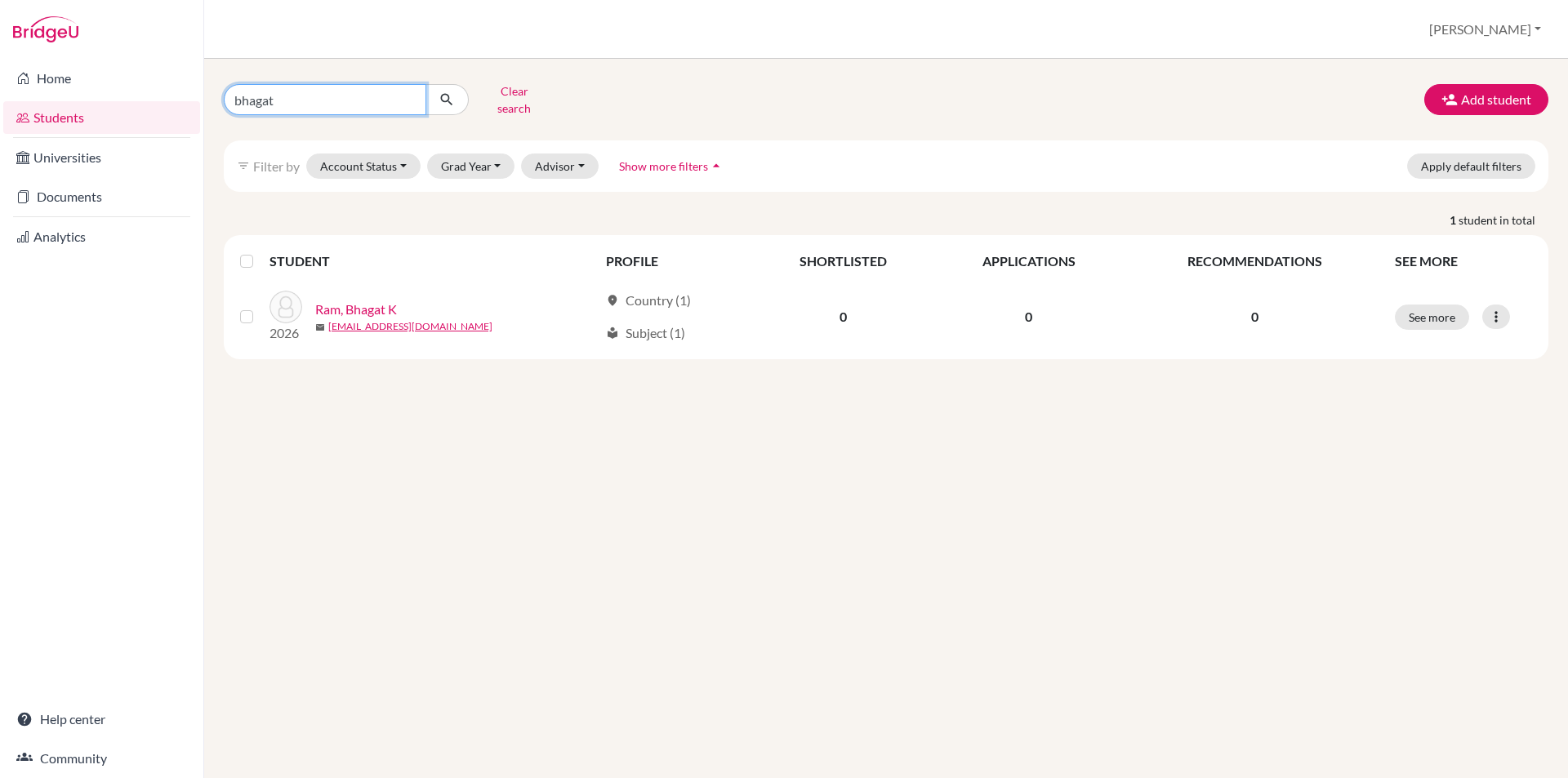
click at [331, 103] on input "bhagat" at bounding box center [325, 99] width 202 height 31
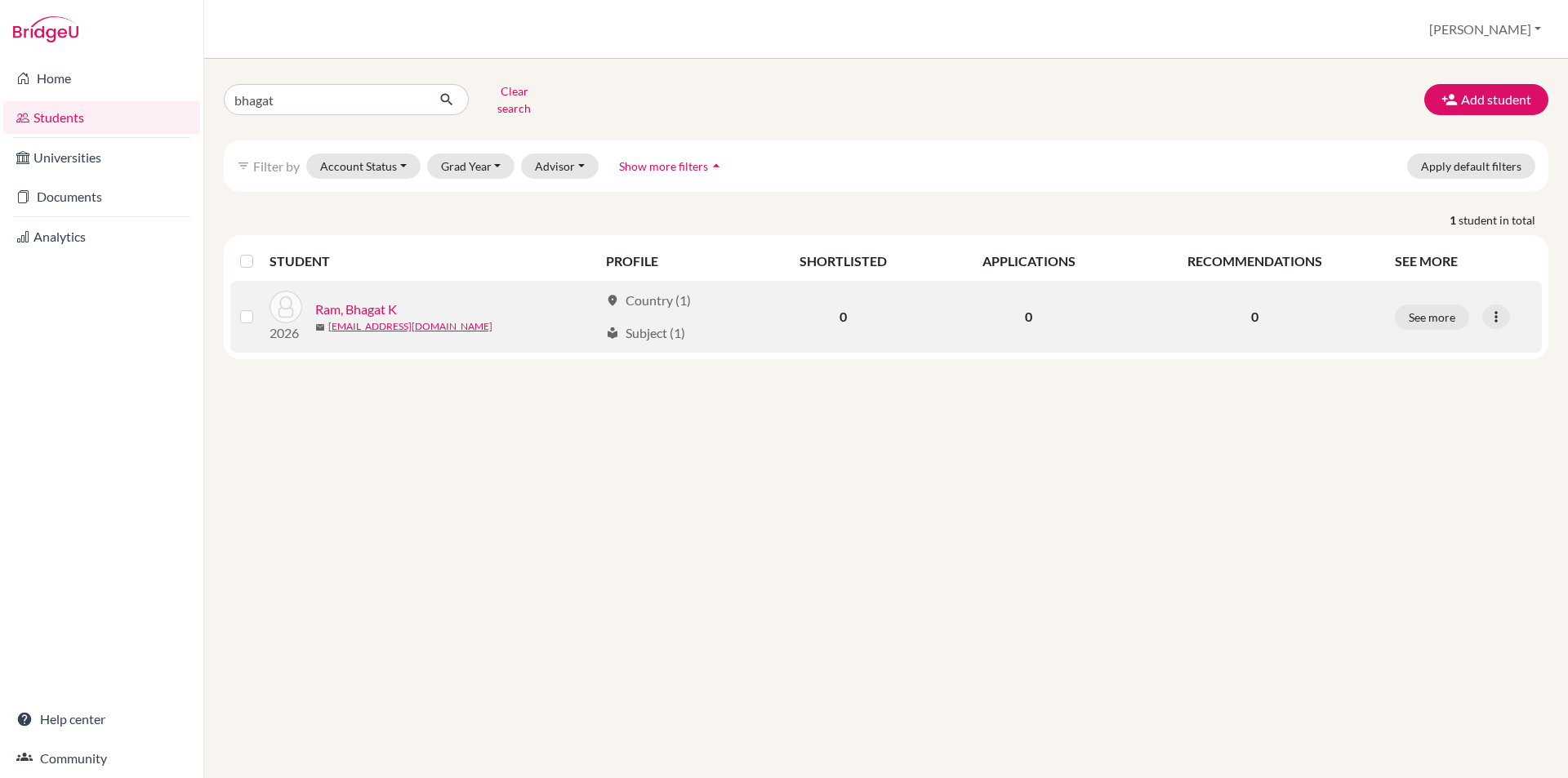
click at [369, 300] on link "Ram, Bhagat K" at bounding box center [356, 309] width 81 height 20
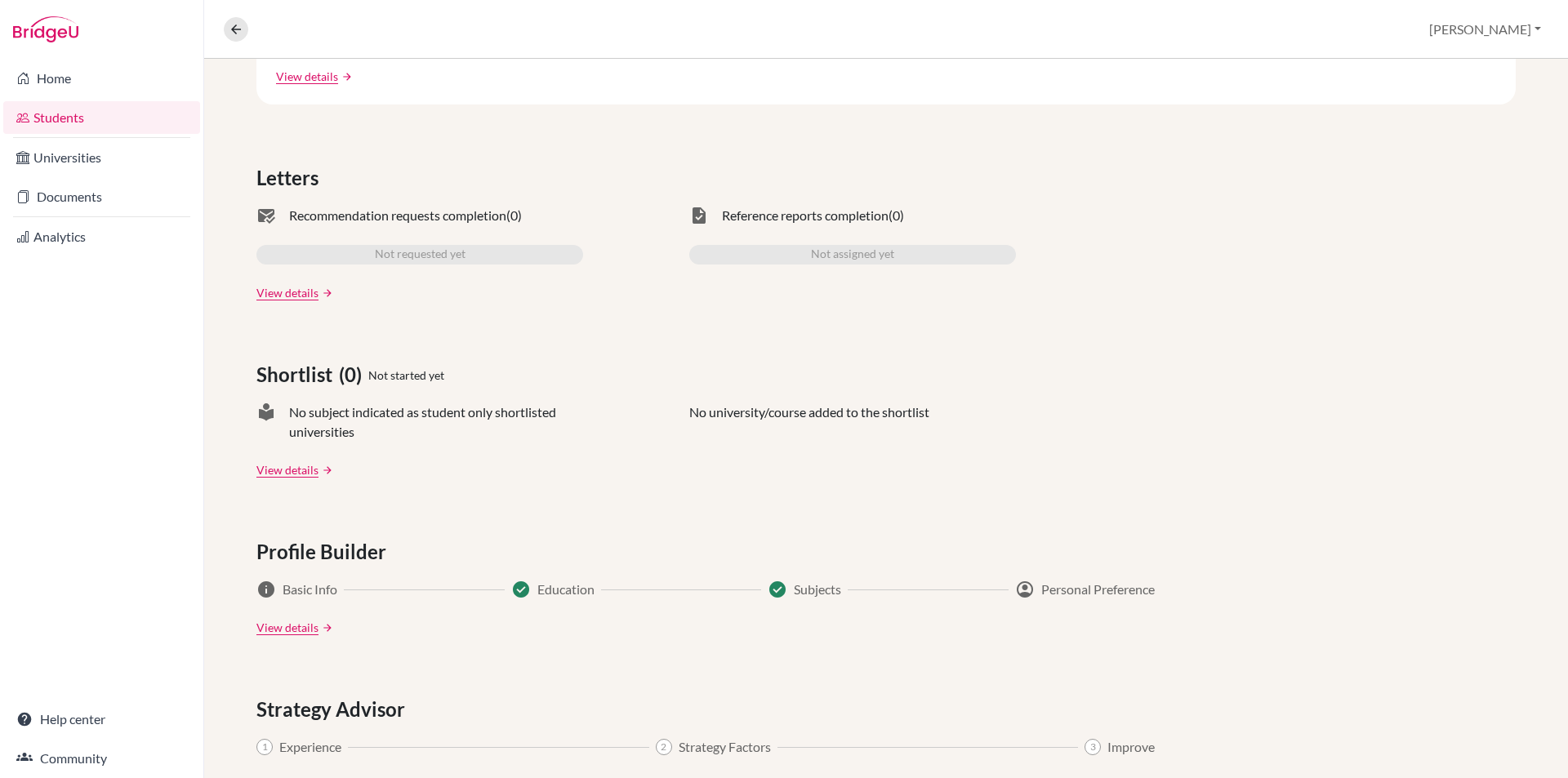
scroll to position [571, 0]
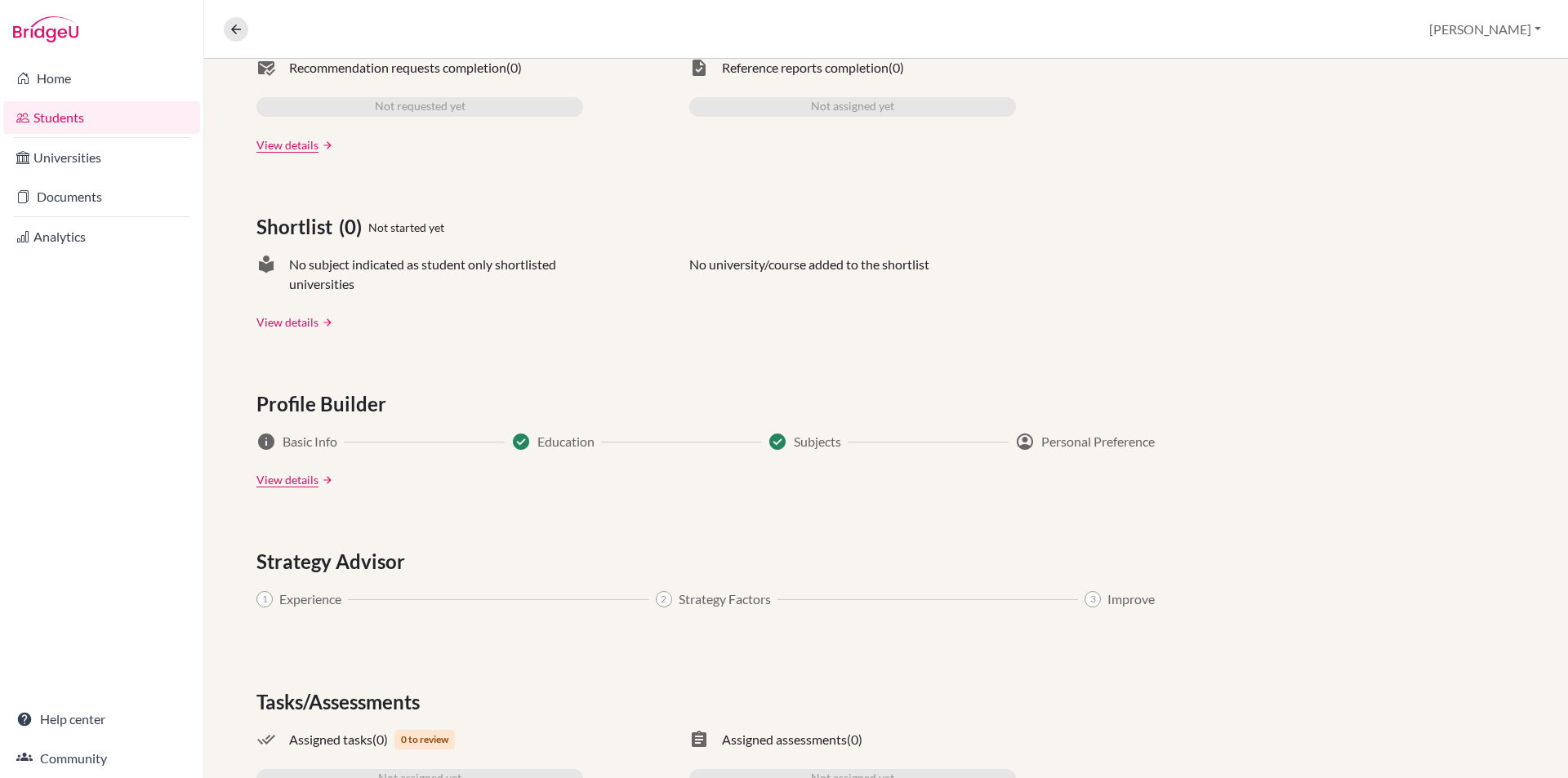
click at [299, 324] on link "View details" at bounding box center [288, 322] width 62 height 17
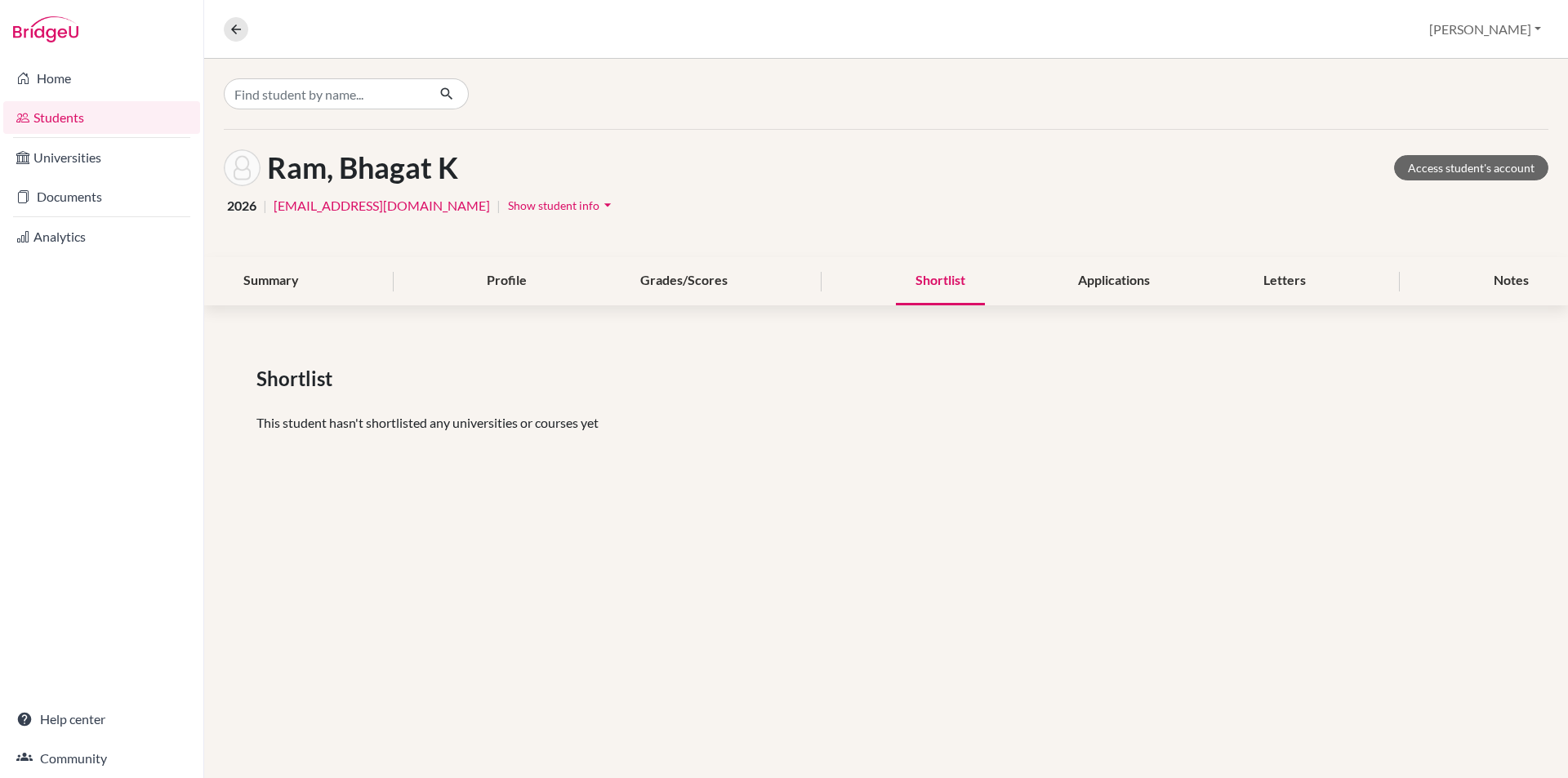
click at [542, 213] on button "Show student info arrow_drop_down" at bounding box center [562, 205] width 110 height 25
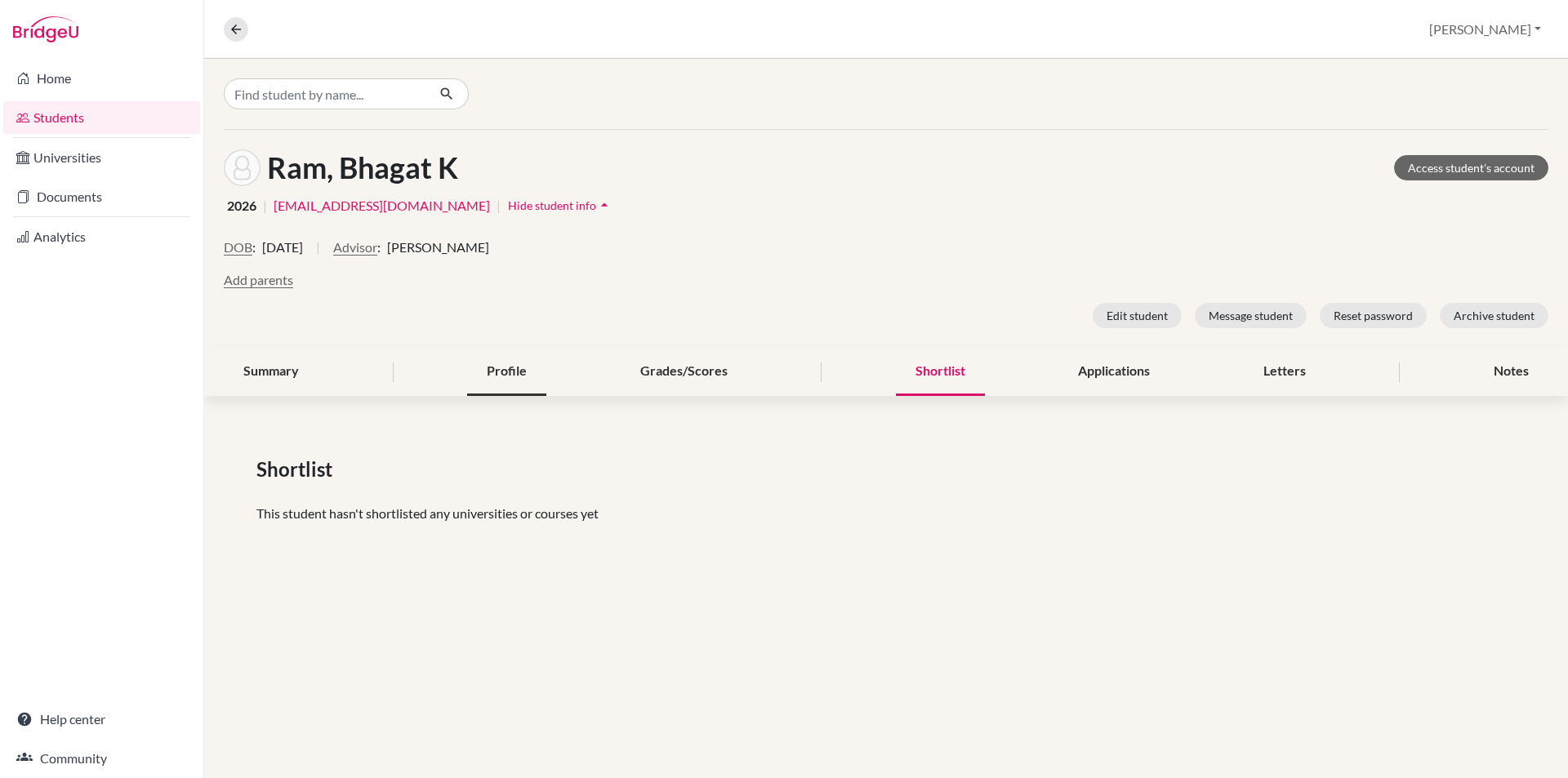
click at [523, 374] on div "Profile" at bounding box center [507, 371] width 80 height 48
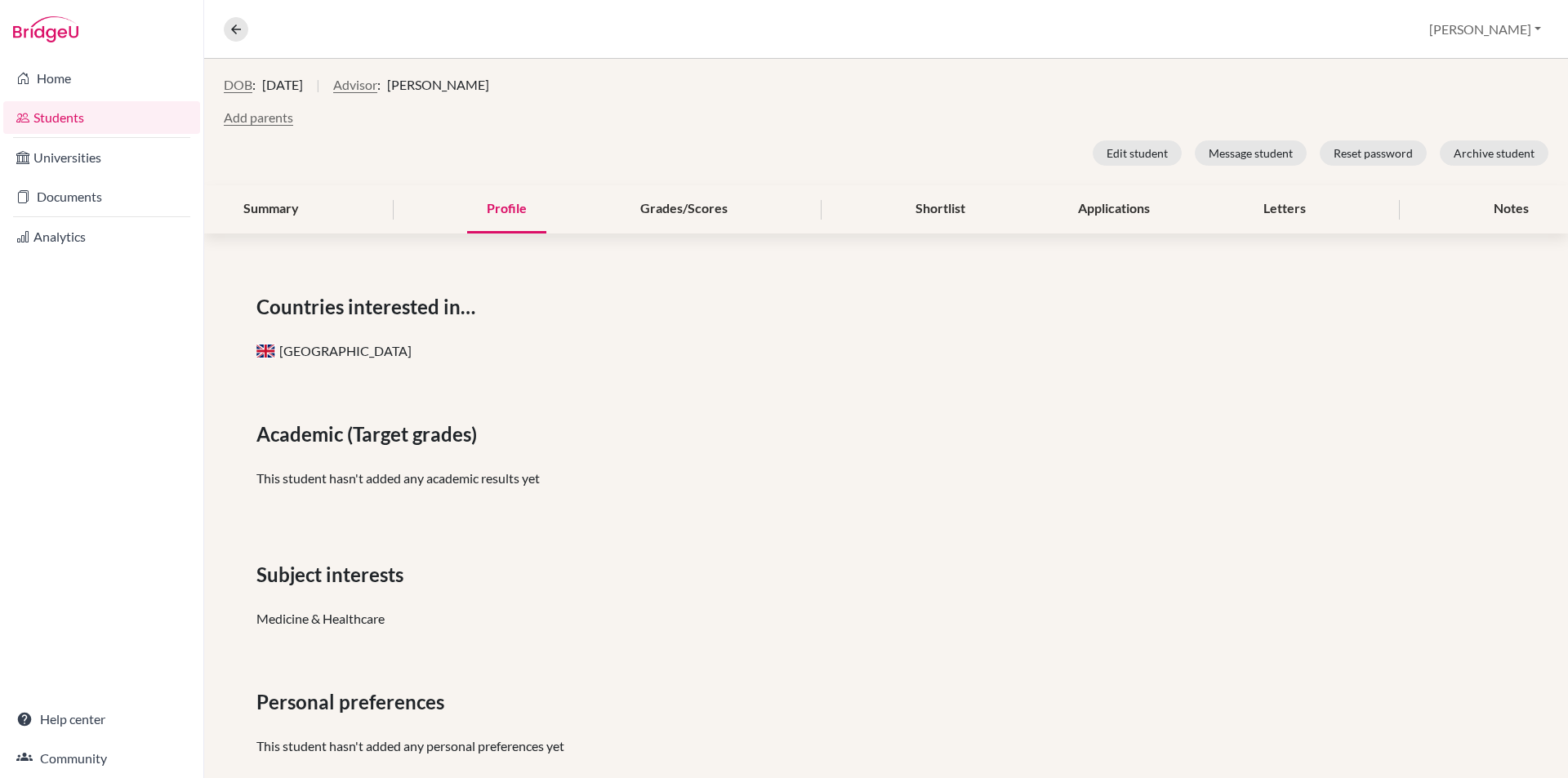
scroll to position [163, 0]
click at [678, 239] on div "Ram, Bhagat K Access student's account 2026 | [EMAIL_ADDRESS][DOMAIN_NAME] | Hi…" at bounding box center [886, 351] width 1364 height 912
click at [670, 213] on div "Grades/Scores" at bounding box center [684, 208] width 126 height 48
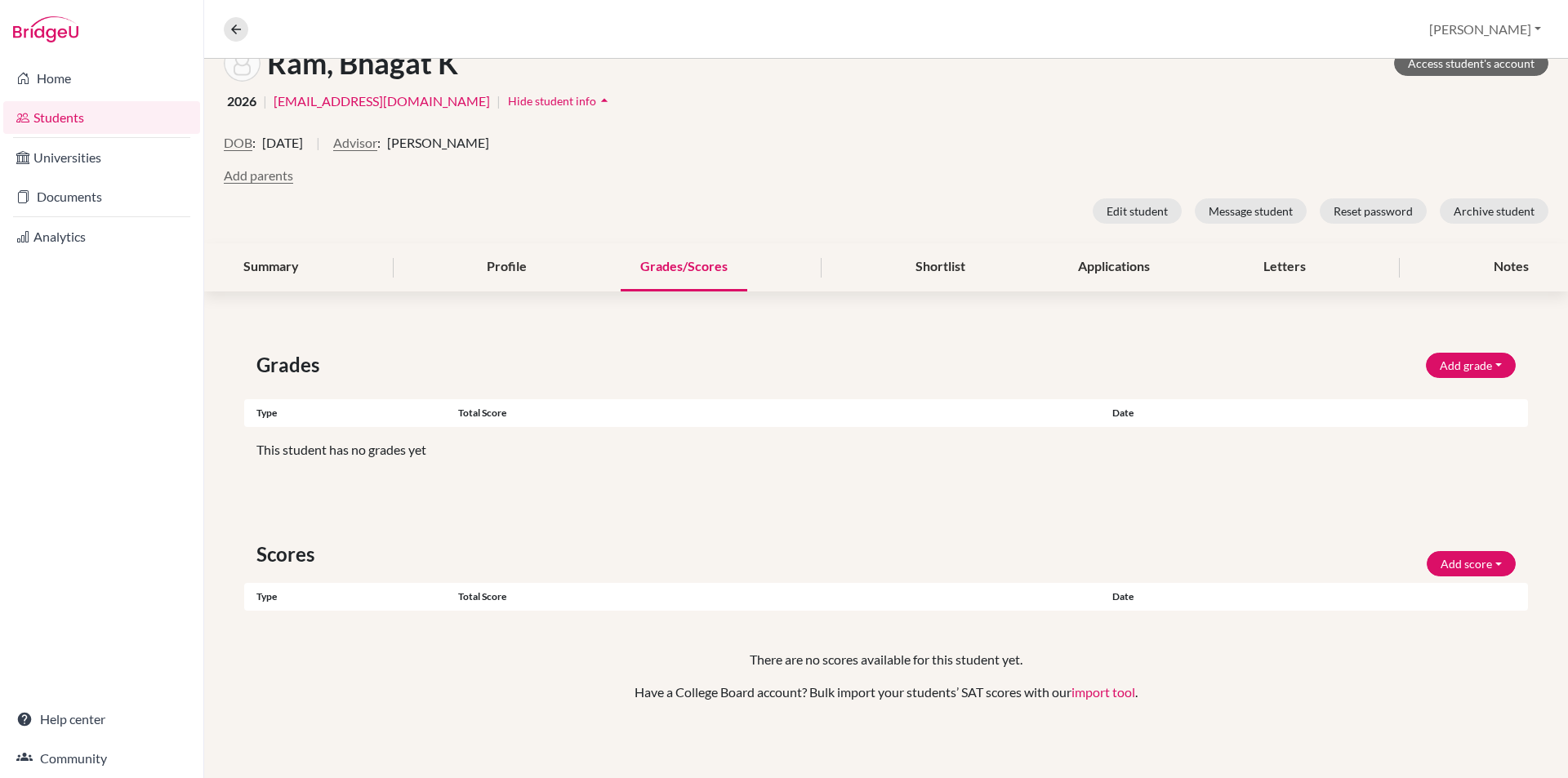
scroll to position [107, 0]
click at [1490, 358] on button "Add grade" at bounding box center [1472, 362] width 90 height 25
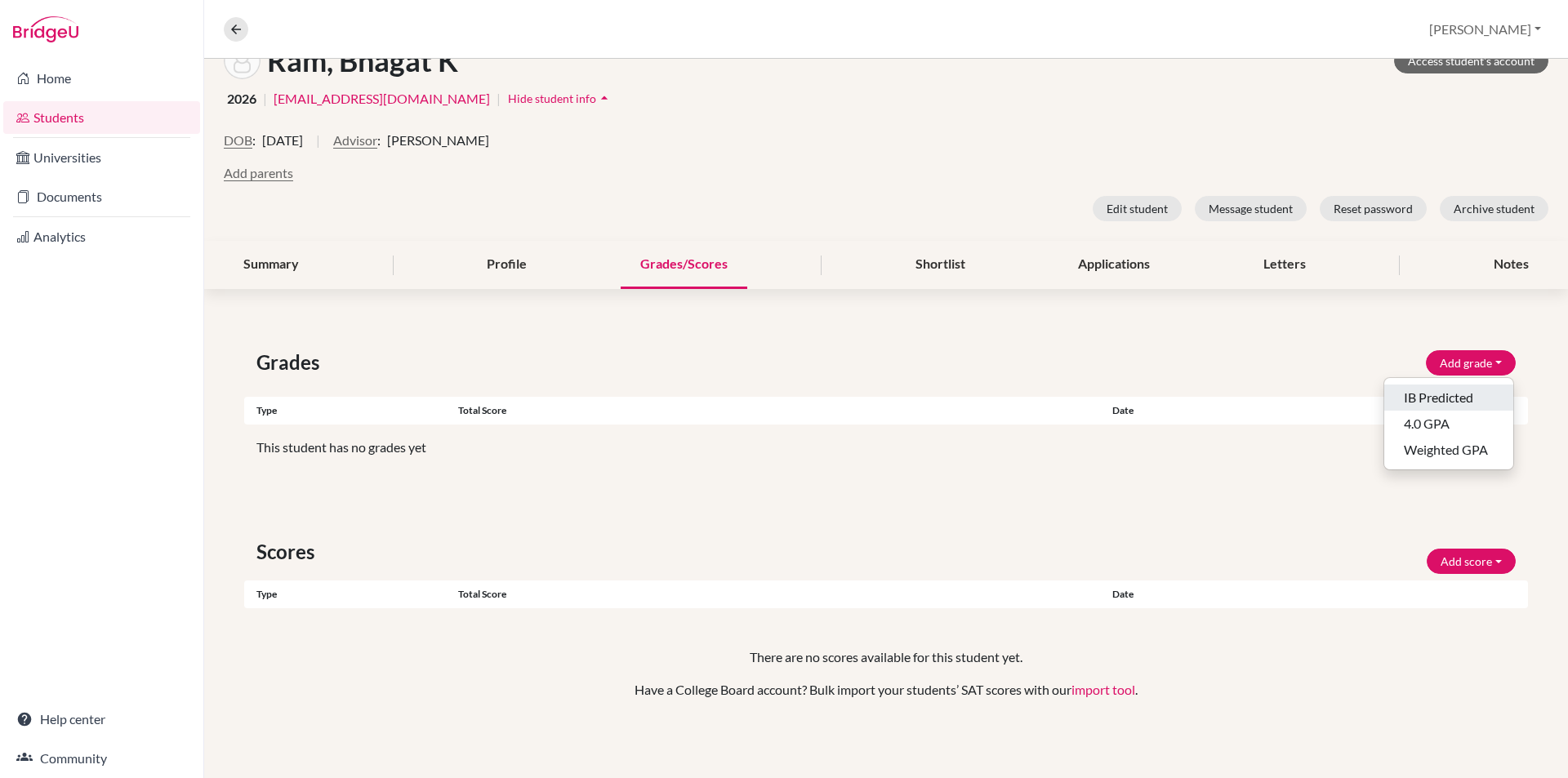
click at [1457, 402] on button "IB Predicted" at bounding box center [1449, 398] width 129 height 26
select select "HL"
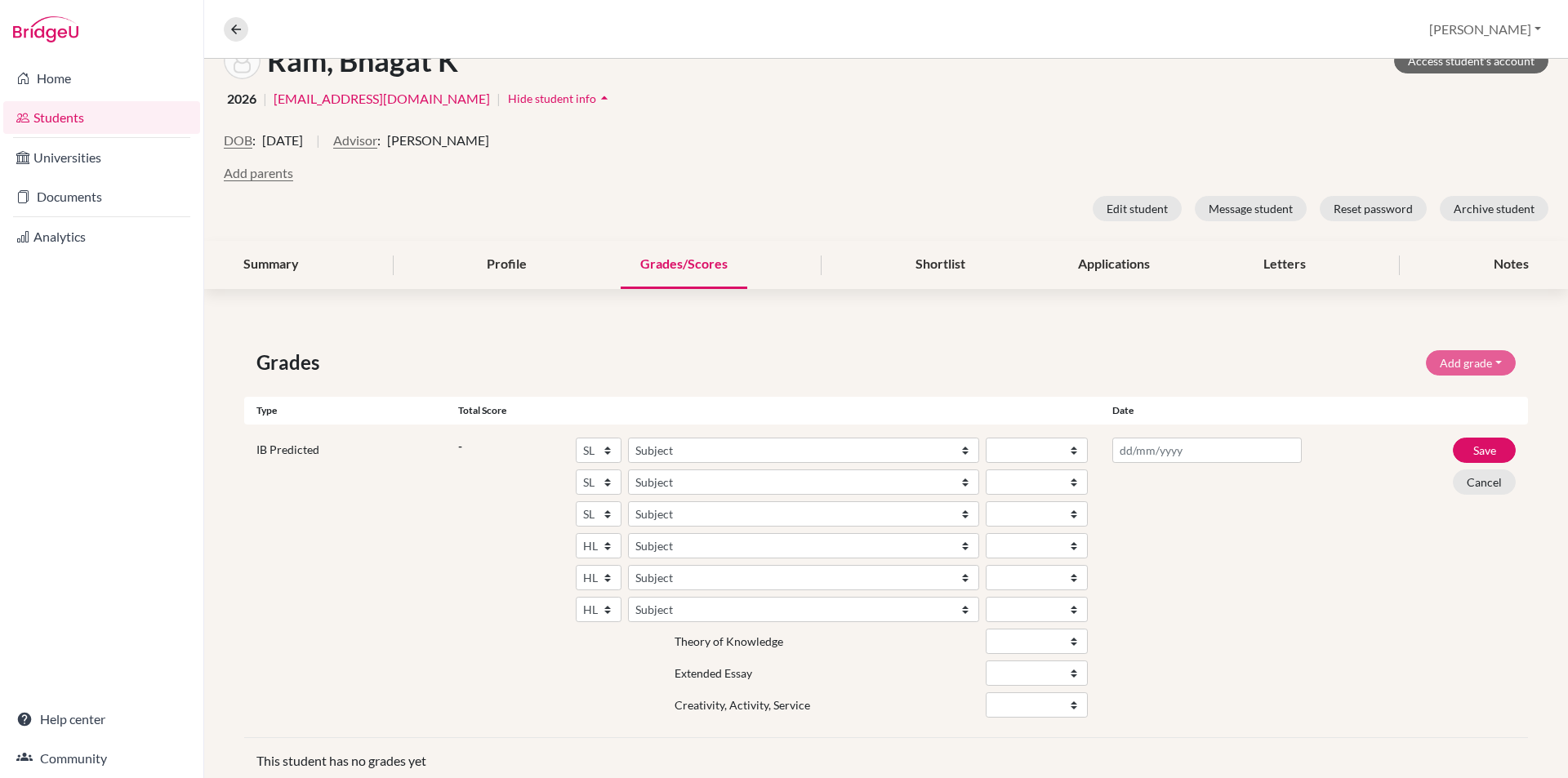
scroll to position [352, 0]
